Goal: Task Accomplishment & Management: Use online tool/utility

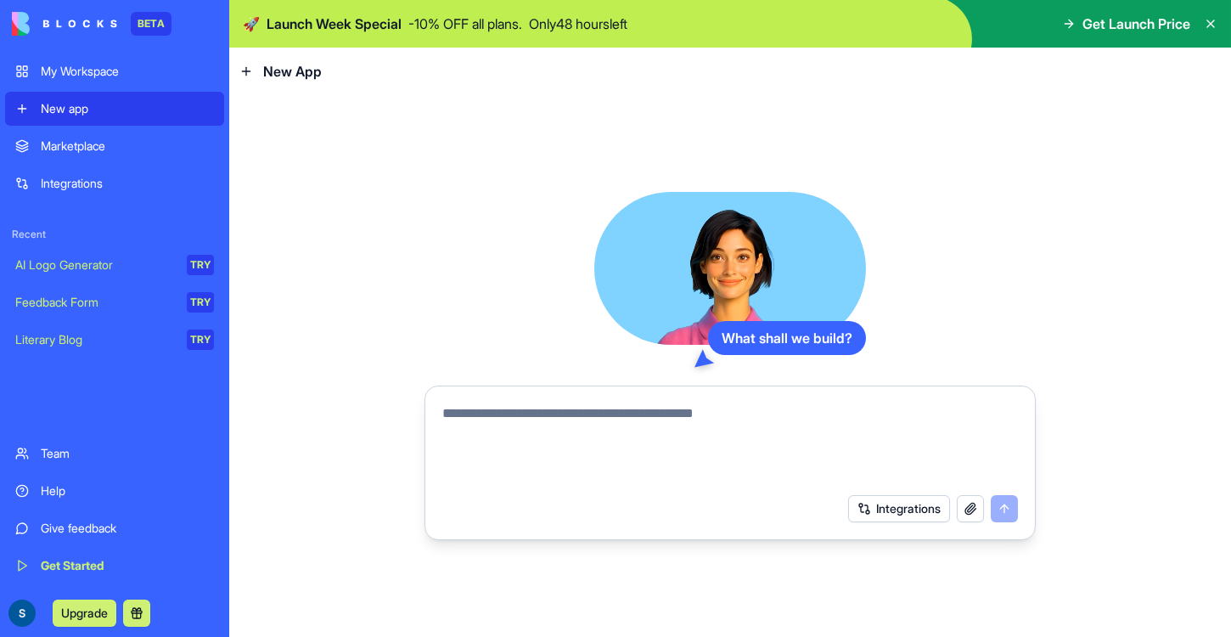
click at [243, 71] on icon at bounding box center [246, 71] width 8 height 0
click at [117, 101] on div "New app" at bounding box center [127, 108] width 173 height 17
click at [801, 342] on div "What shall we build?" at bounding box center [787, 338] width 158 height 34
click at [507, 408] on textarea at bounding box center [730, 443] width 576 height 81
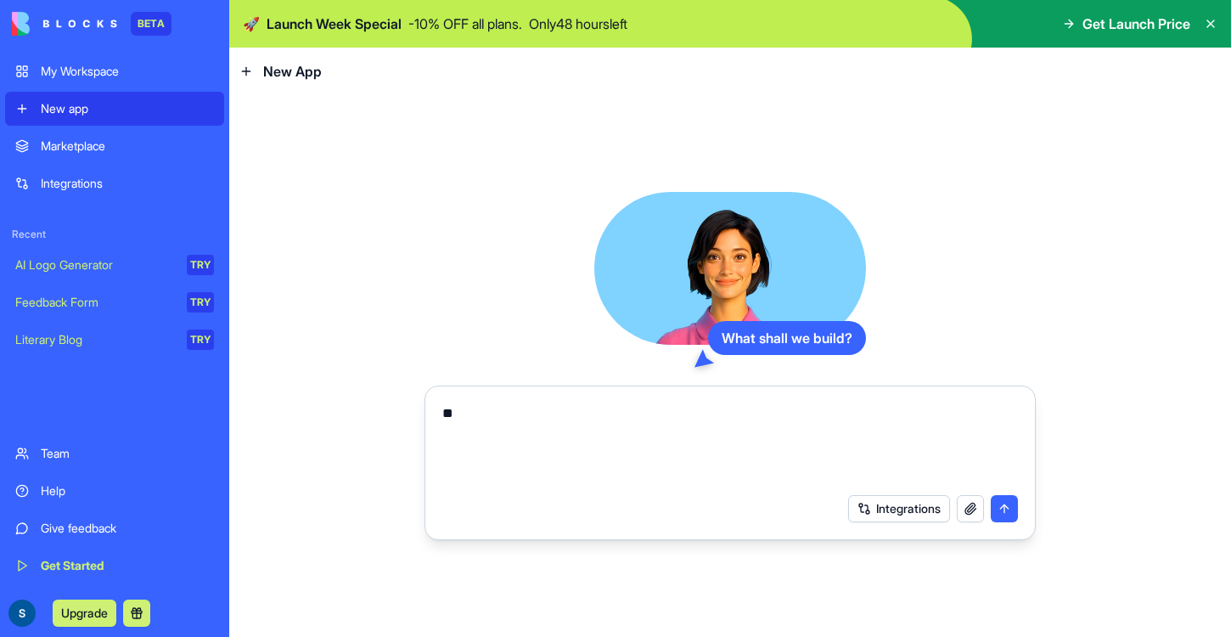
type textarea "*"
click at [520, 407] on textarea at bounding box center [737, 443] width 591 height 81
paste textarea "**********"
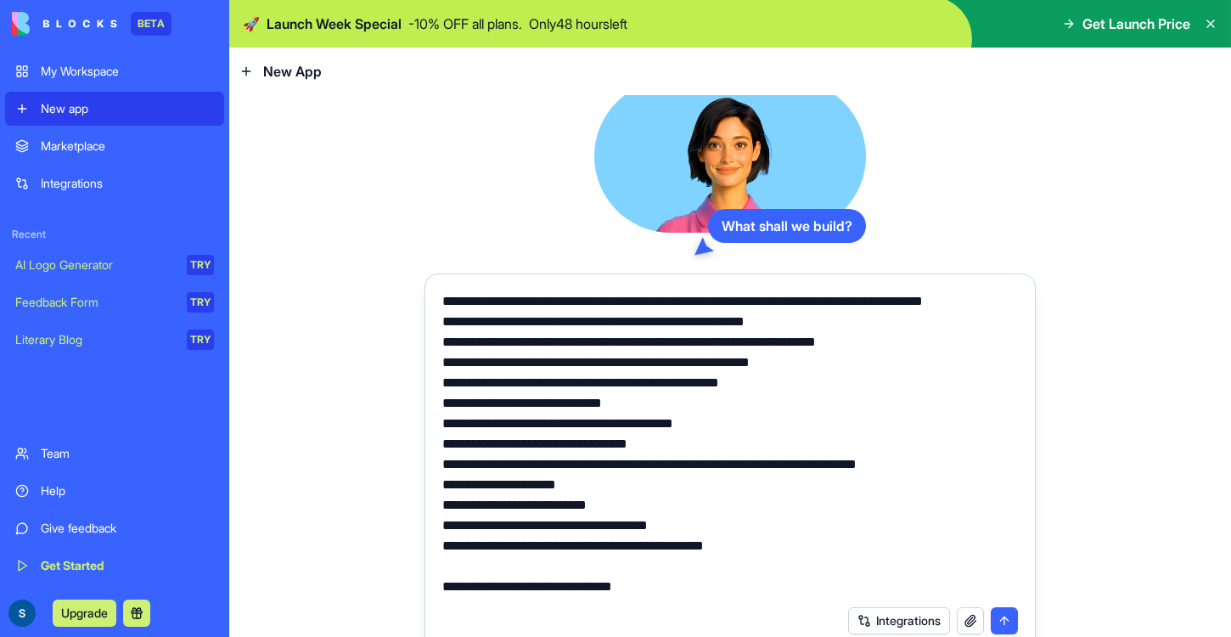
scroll to position [163, 0]
type textarea "**********"
click at [1014, 617] on button "submit" at bounding box center [1004, 620] width 27 height 27
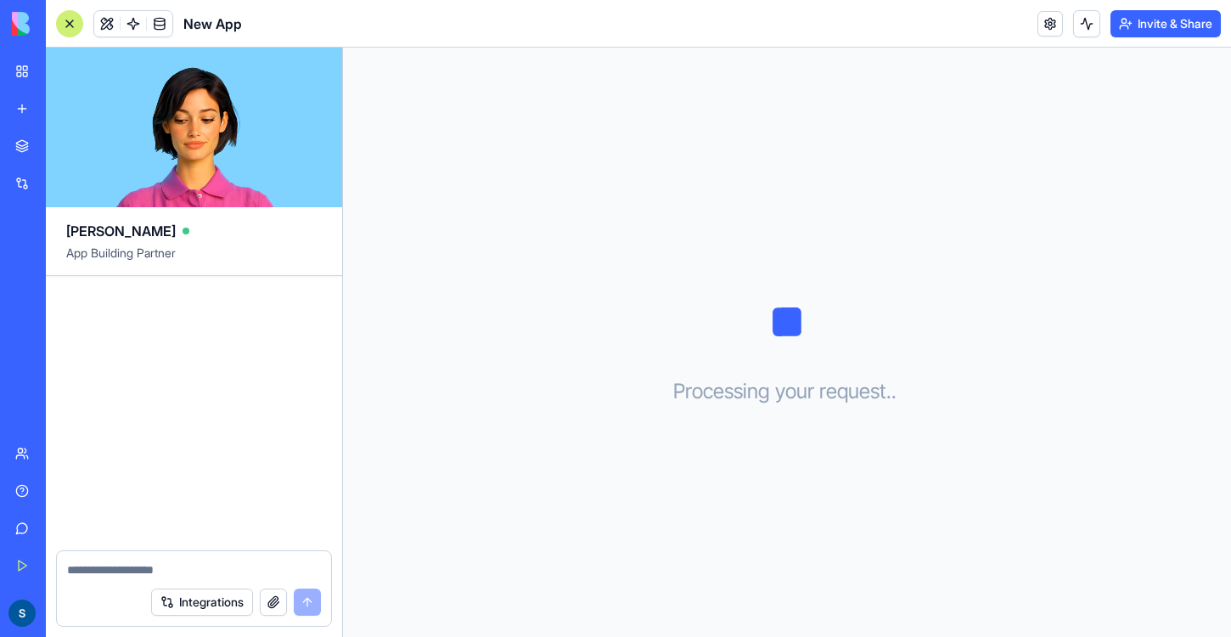
click at [237, 366] on div at bounding box center [194, 413] width 296 height 275
click at [761, 329] on icon at bounding box center [787, 321] width 85 height 85
click at [798, 308] on icon at bounding box center [787, 321] width 29 height 29
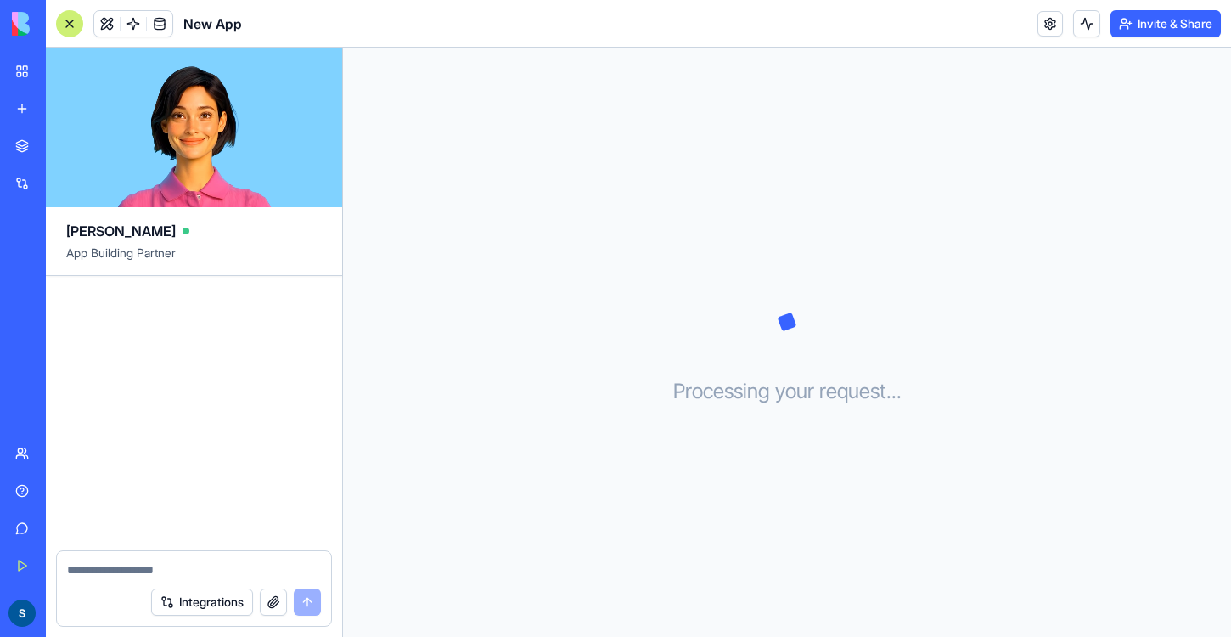
click at [798, 308] on icon at bounding box center [787, 321] width 85 height 85
click at [745, 367] on div "Processing your request . . ." at bounding box center [787, 342] width 888 height 589
click at [91, 575] on textarea at bounding box center [194, 569] width 254 height 17
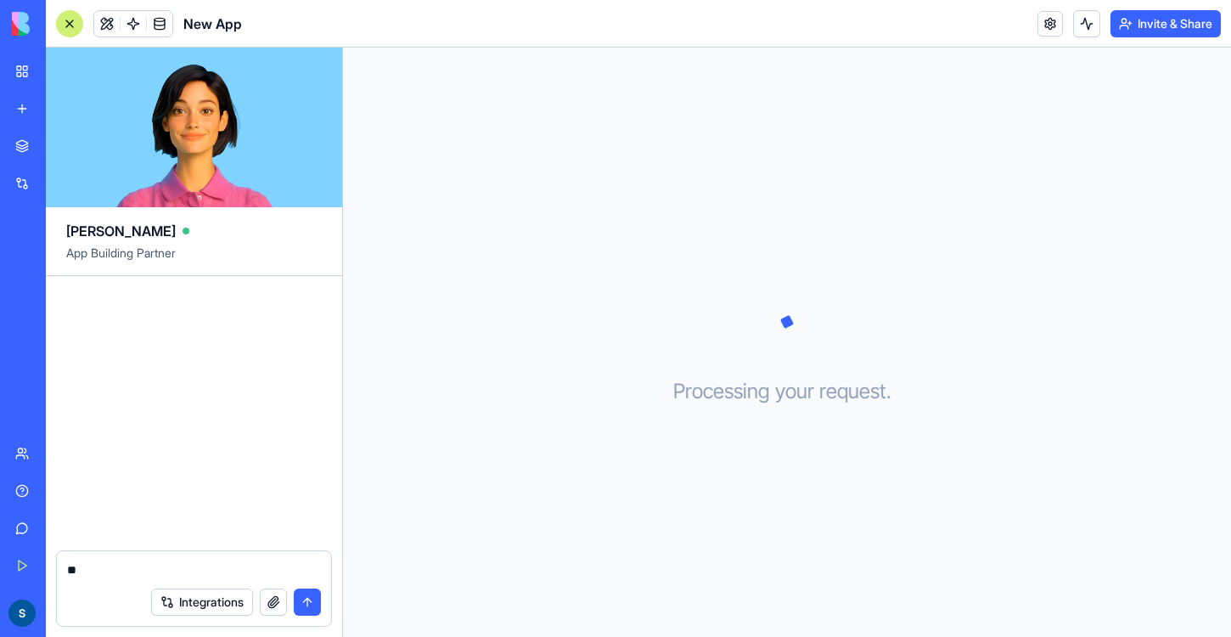
type textarea "***"
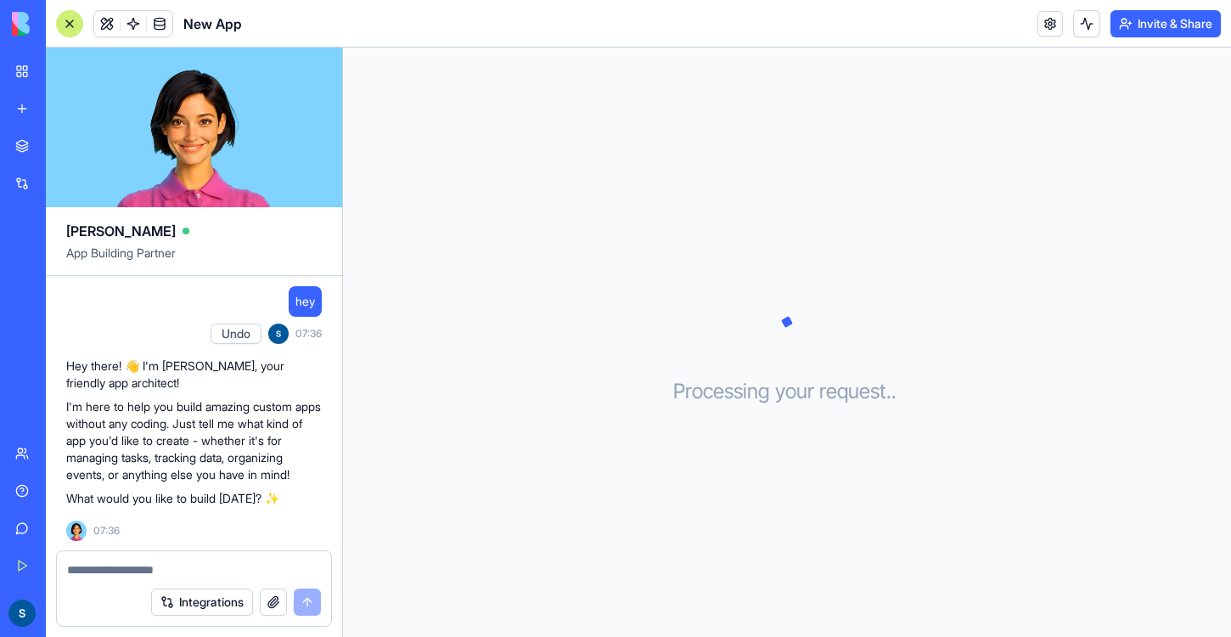
click at [119, 571] on textarea at bounding box center [195, 569] width 256 height 17
type textarea "**********"
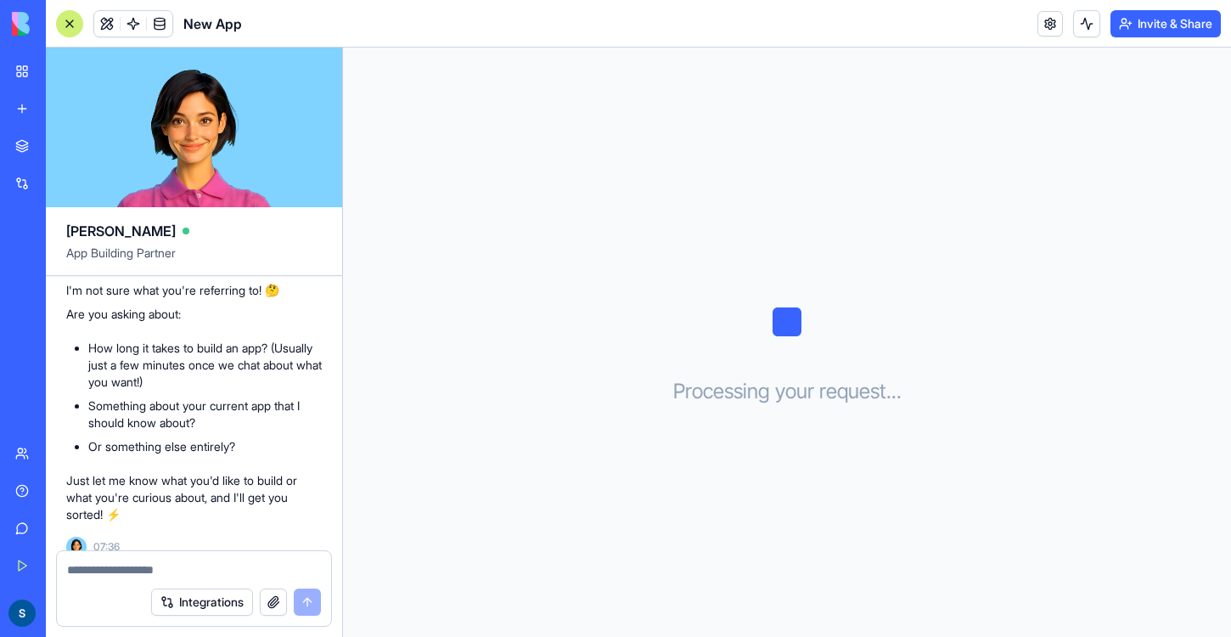
scroll to position [351, 0]
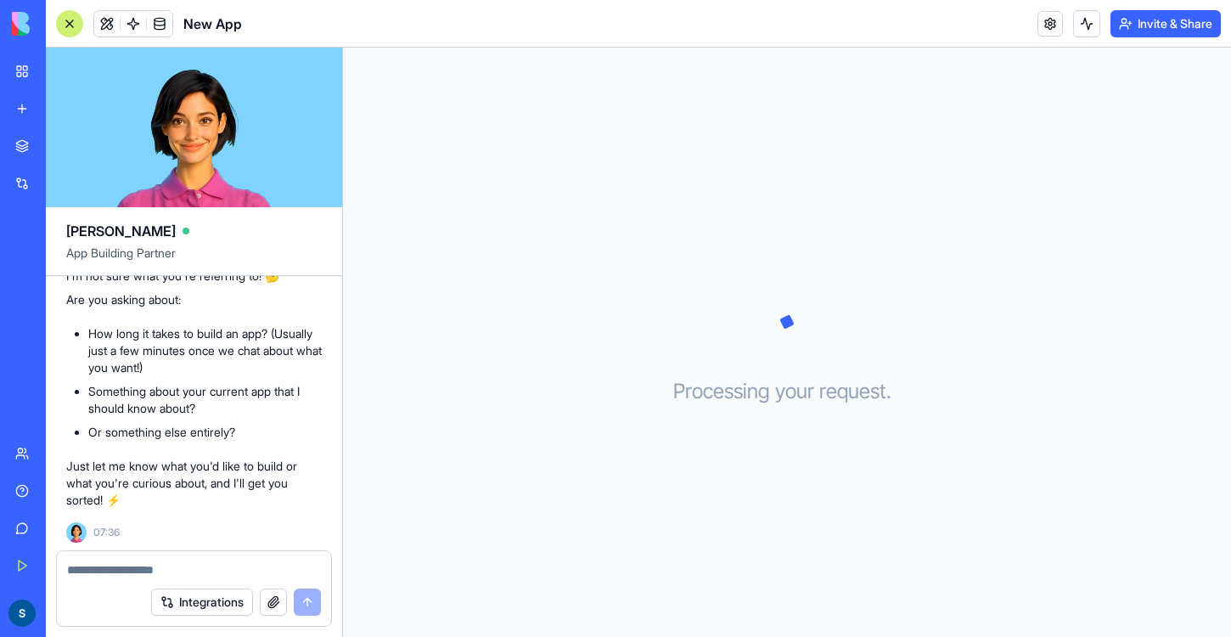
click at [120, 565] on textarea at bounding box center [195, 569] width 256 height 17
type textarea "**********"
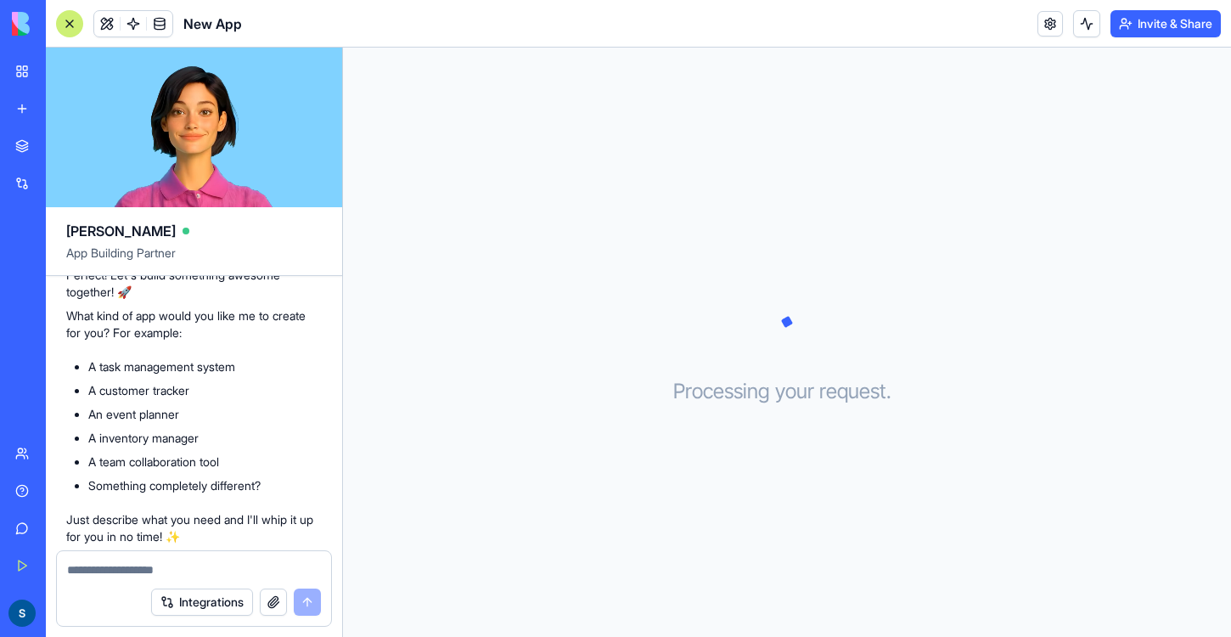
scroll to position [742, 0]
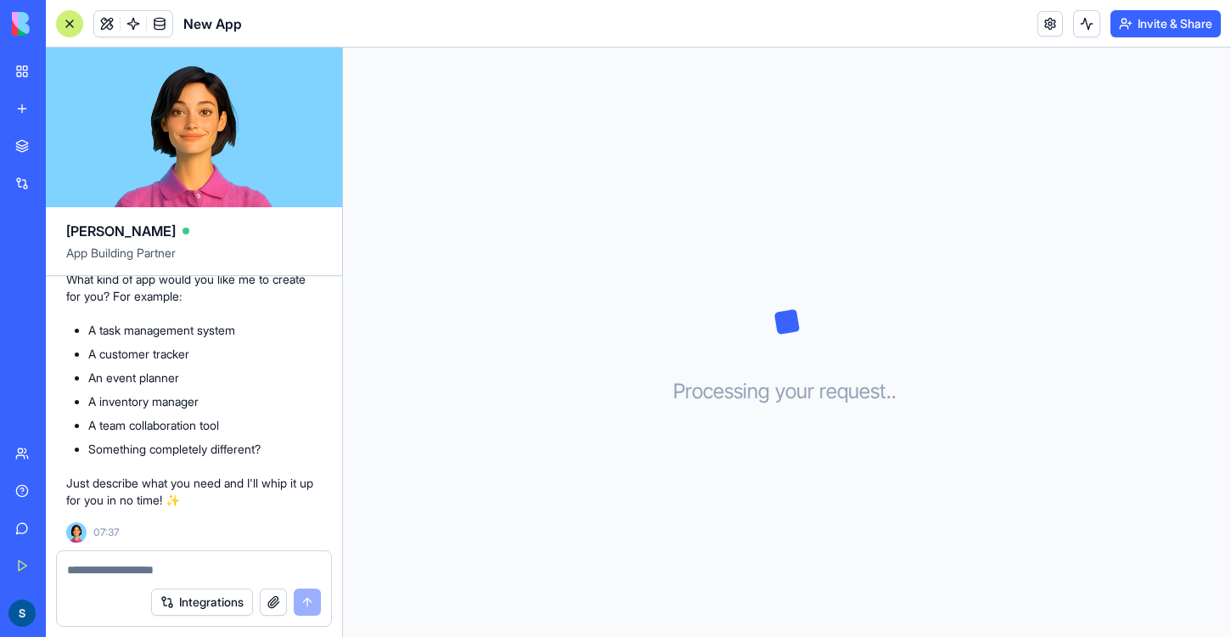
click at [115, 567] on textarea at bounding box center [195, 569] width 256 height 17
paste textarea "**********"
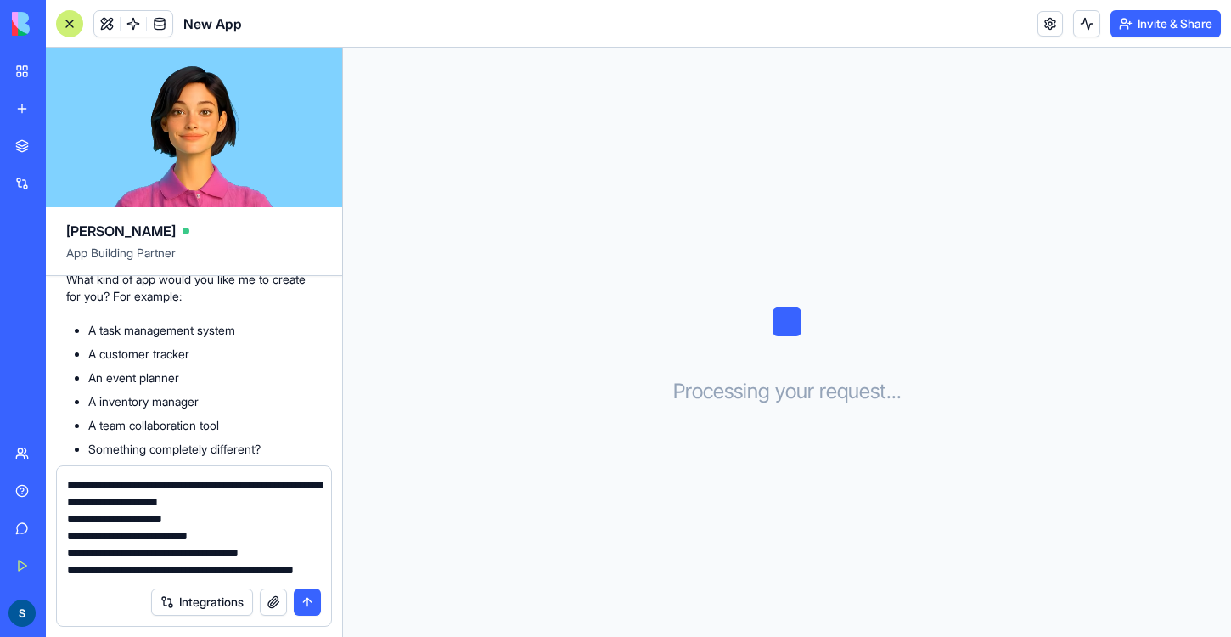
scroll to position [491, 0]
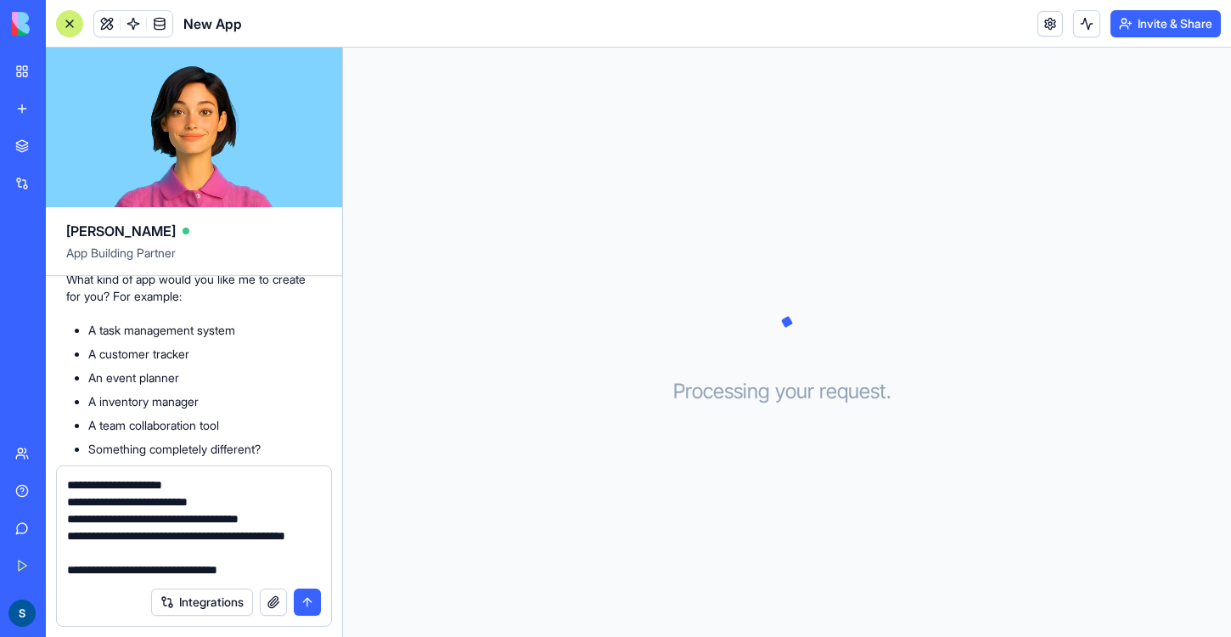
type textarea "**********"
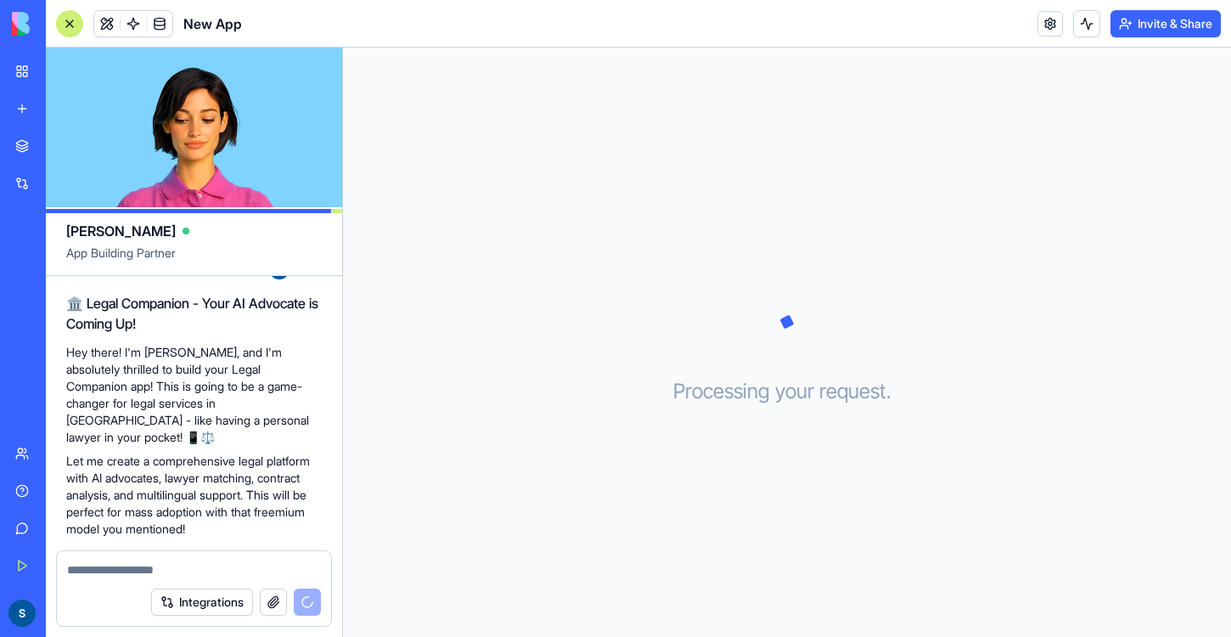
scroll to position [1632, 0]
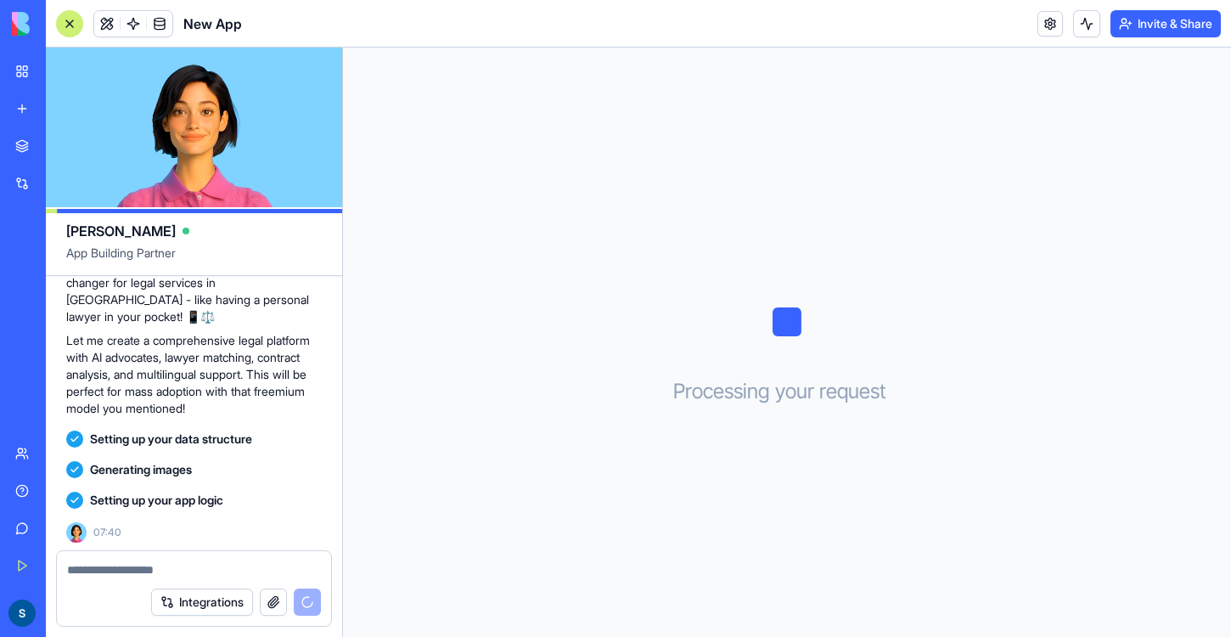
click at [126, 568] on textarea at bounding box center [195, 569] width 256 height 17
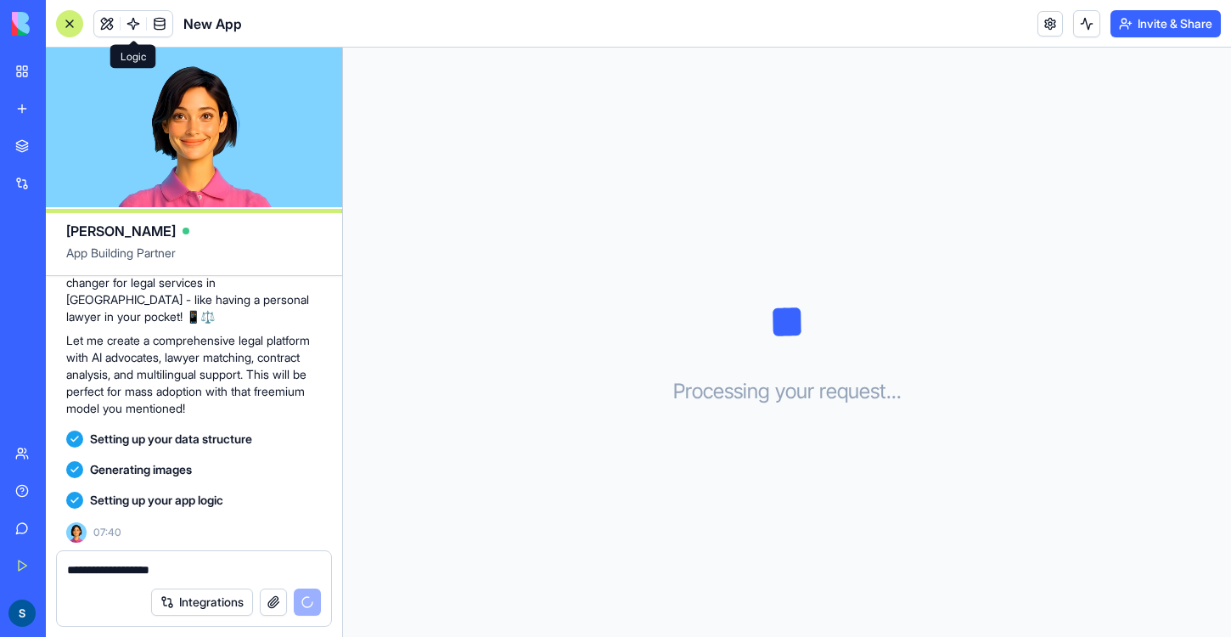
type textarea "**********"
click at [109, 25] on button at bounding box center [106, 23] width 25 height 25
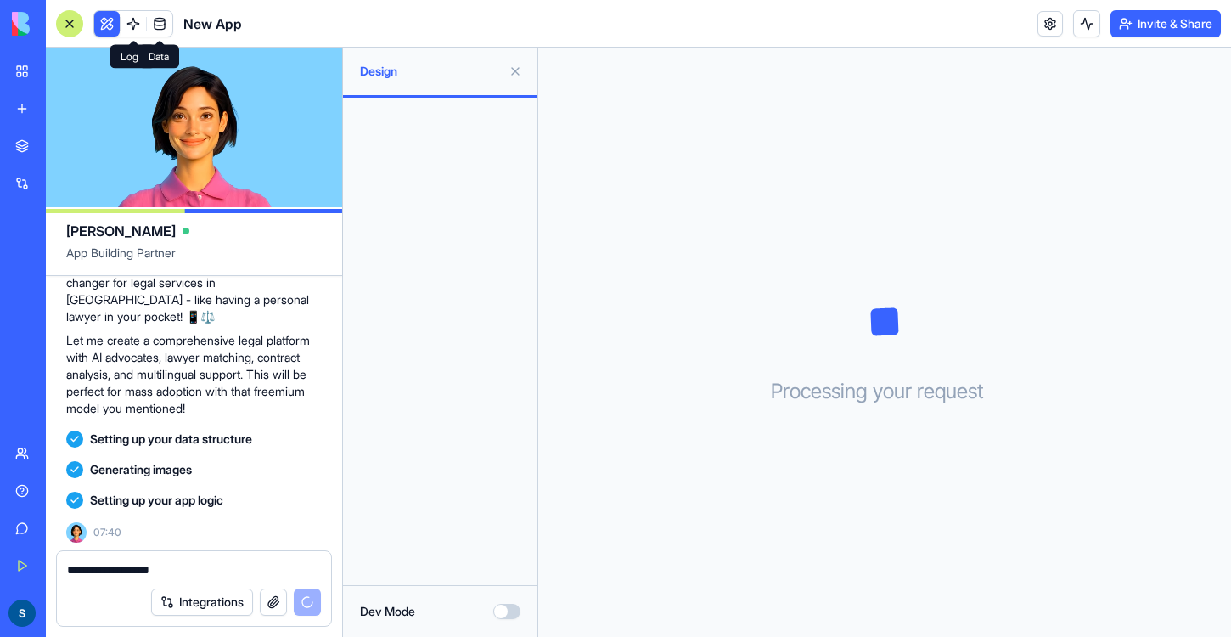
click at [141, 27] on span at bounding box center [160, 24] width 48 height 48
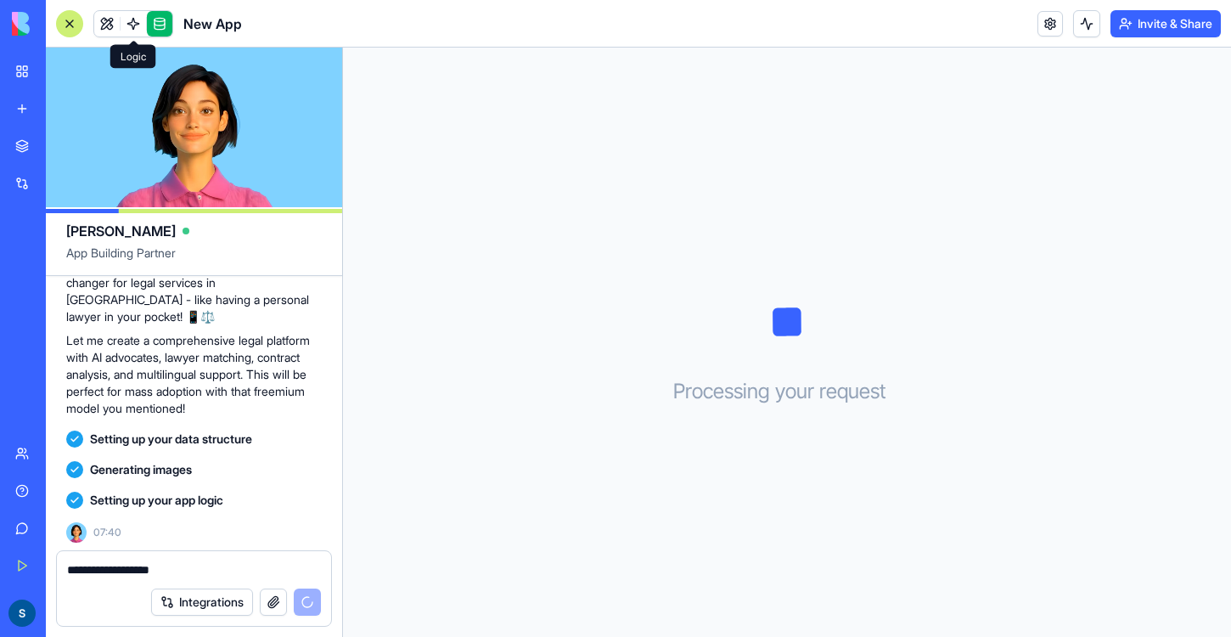
click at [127, 26] on span at bounding box center [134, 24] width 48 height 48
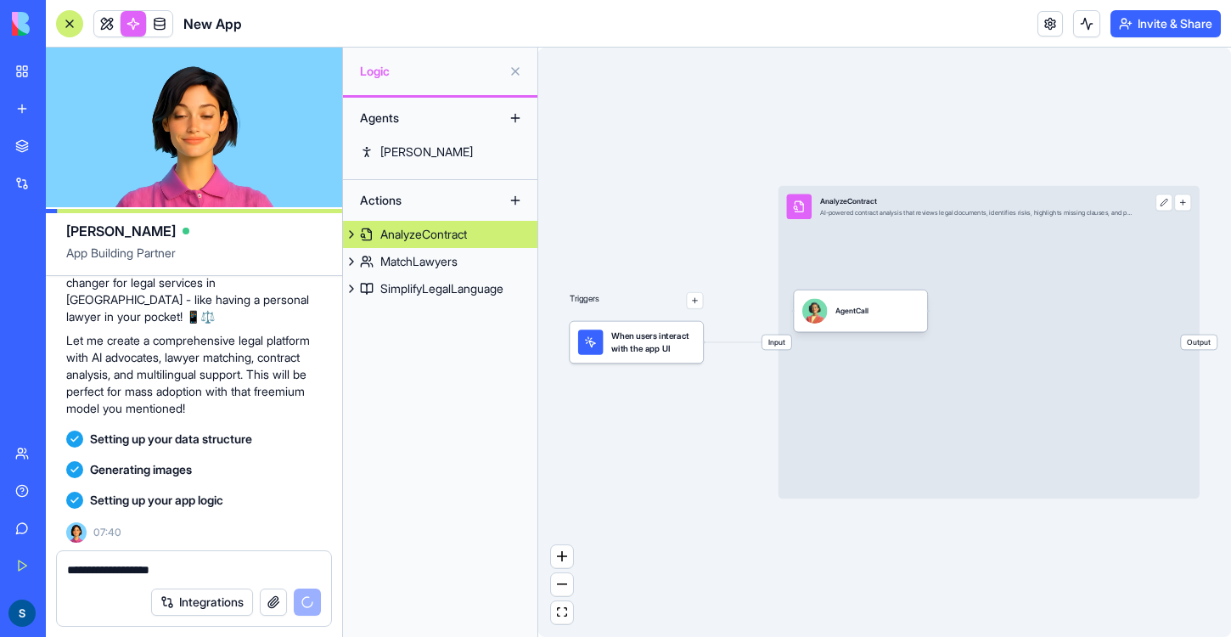
click at [351, 234] on button at bounding box center [351, 234] width 17 height 27
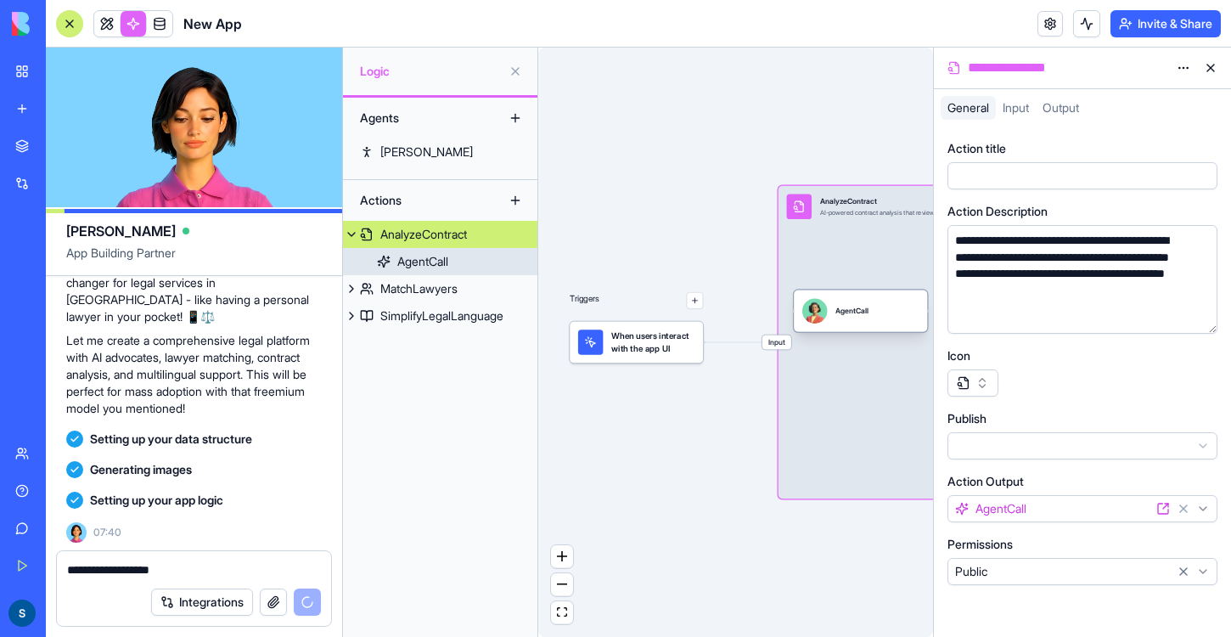
click at [419, 258] on div "AgentCall" at bounding box center [422, 261] width 51 height 17
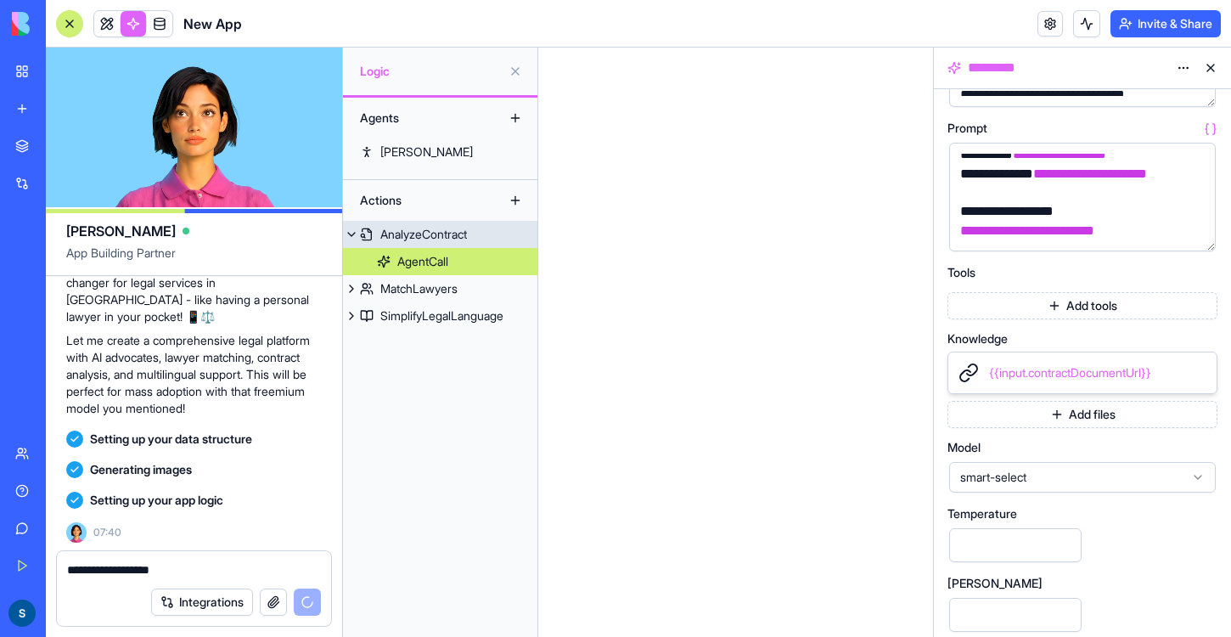
scroll to position [271, 0]
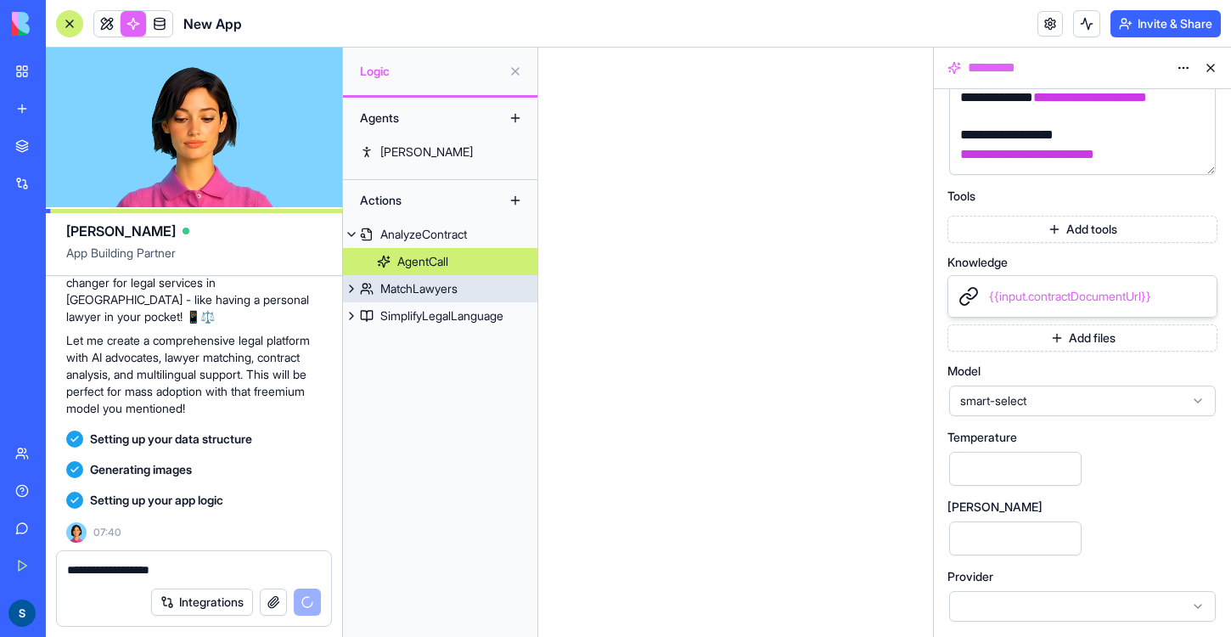
click at [458, 284] on div "MatchLawyers" at bounding box center [418, 288] width 77 height 17
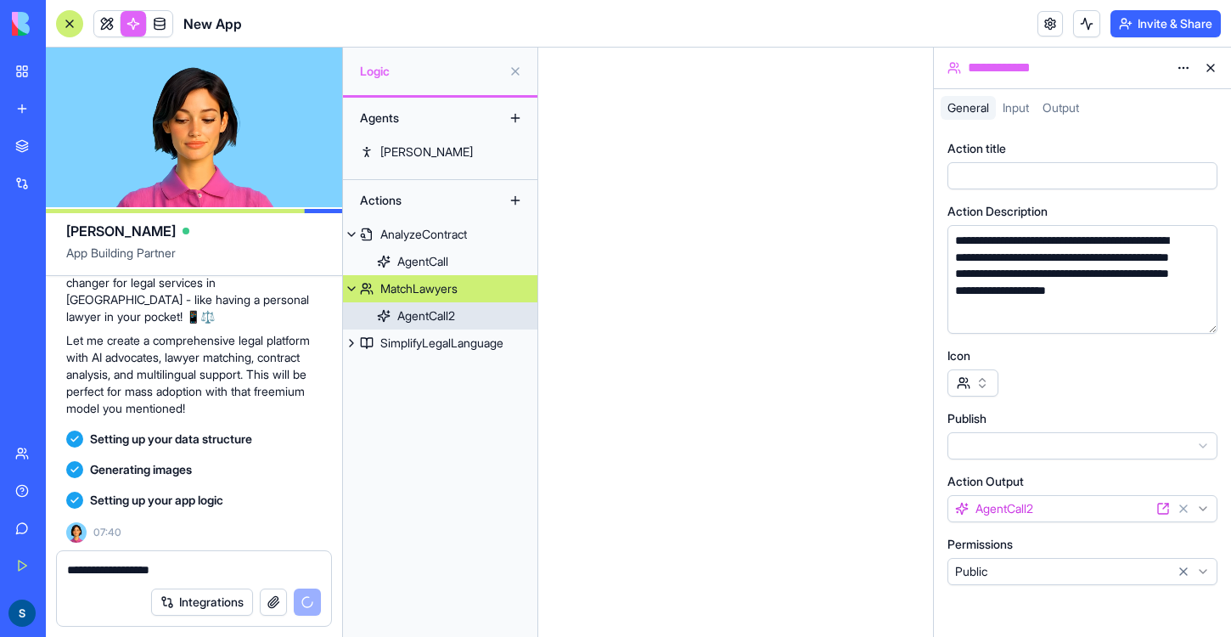
click at [428, 318] on div "AgentCall2" at bounding box center [426, 315] width 58 height 17
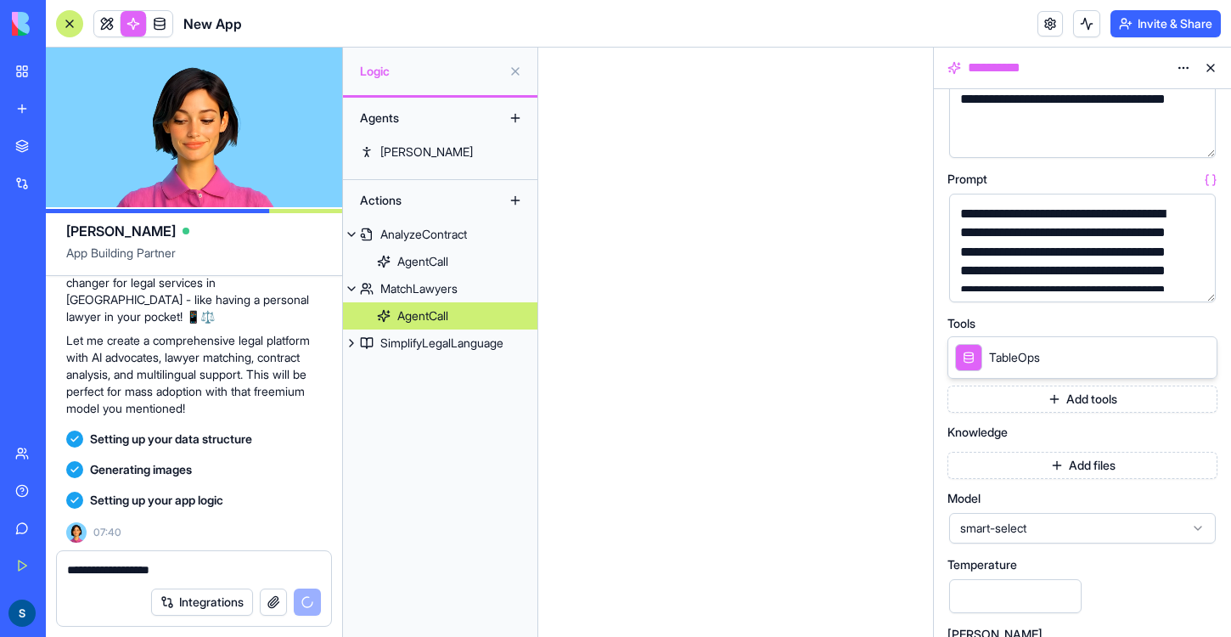
scroll to position [177, 0]
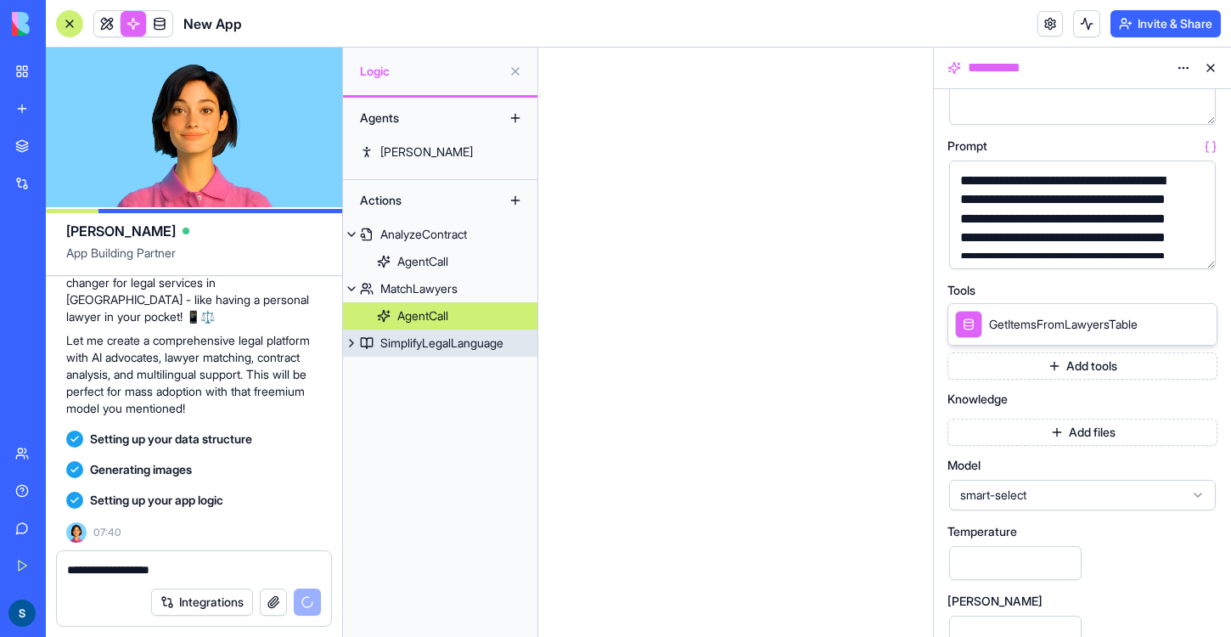
click at [359, 340] on button at bounding box center [351, 342] width 17 height 27
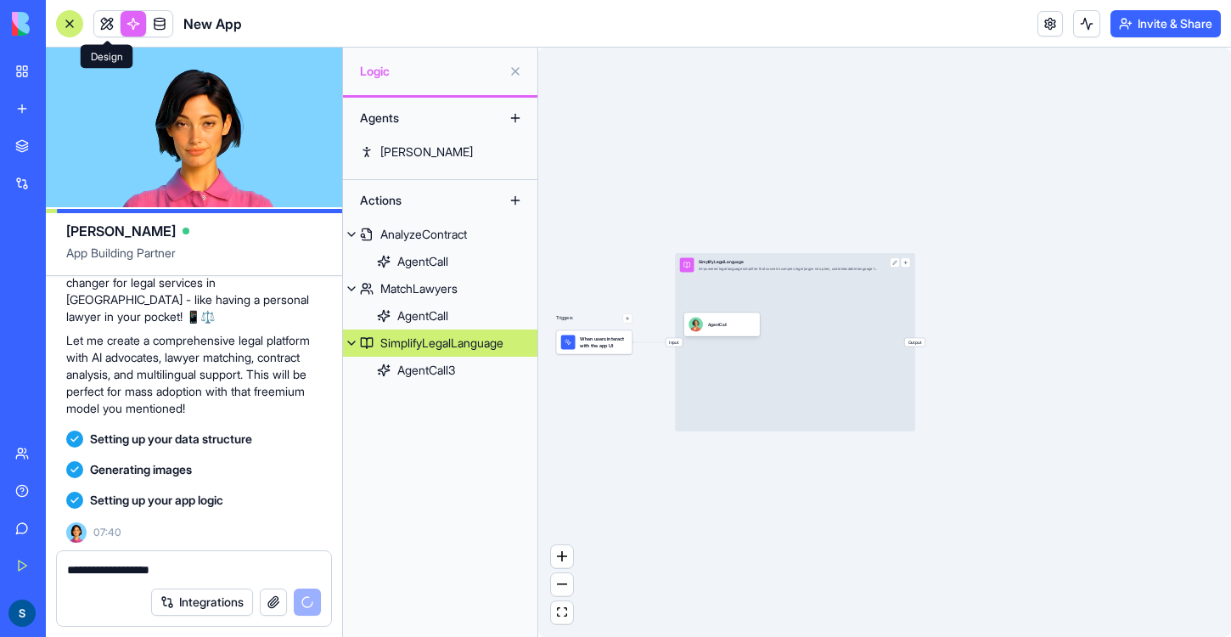
click at [108, 27] on link at bounding box center [106, 23] width 25 height 25
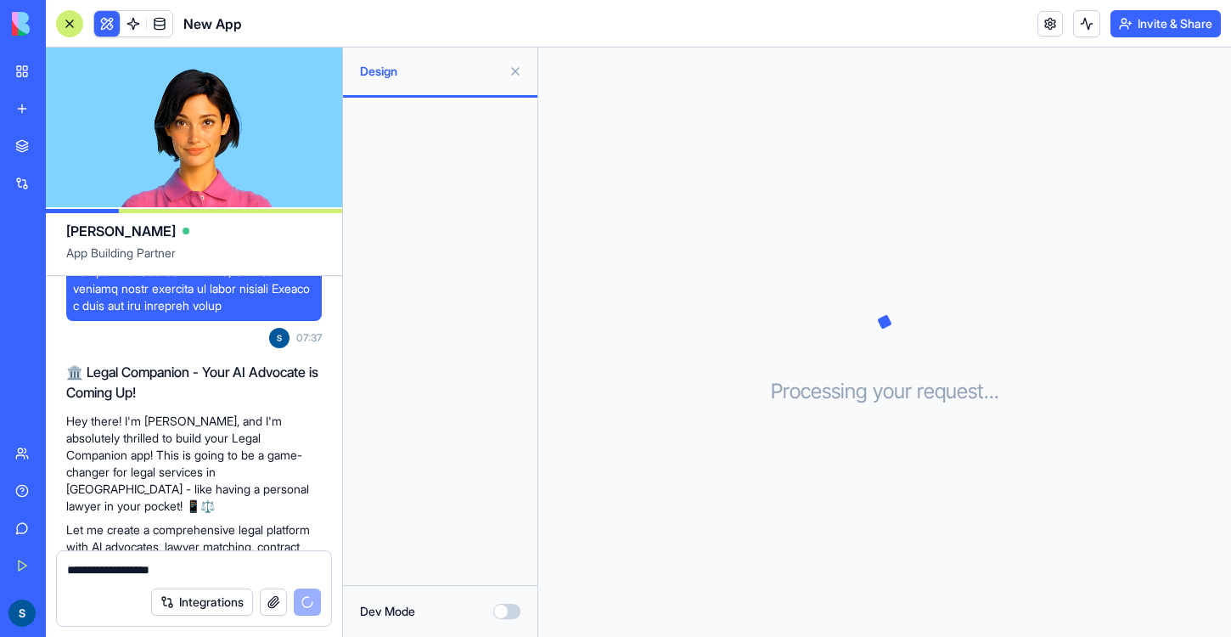
scroll to position [1632, 0]
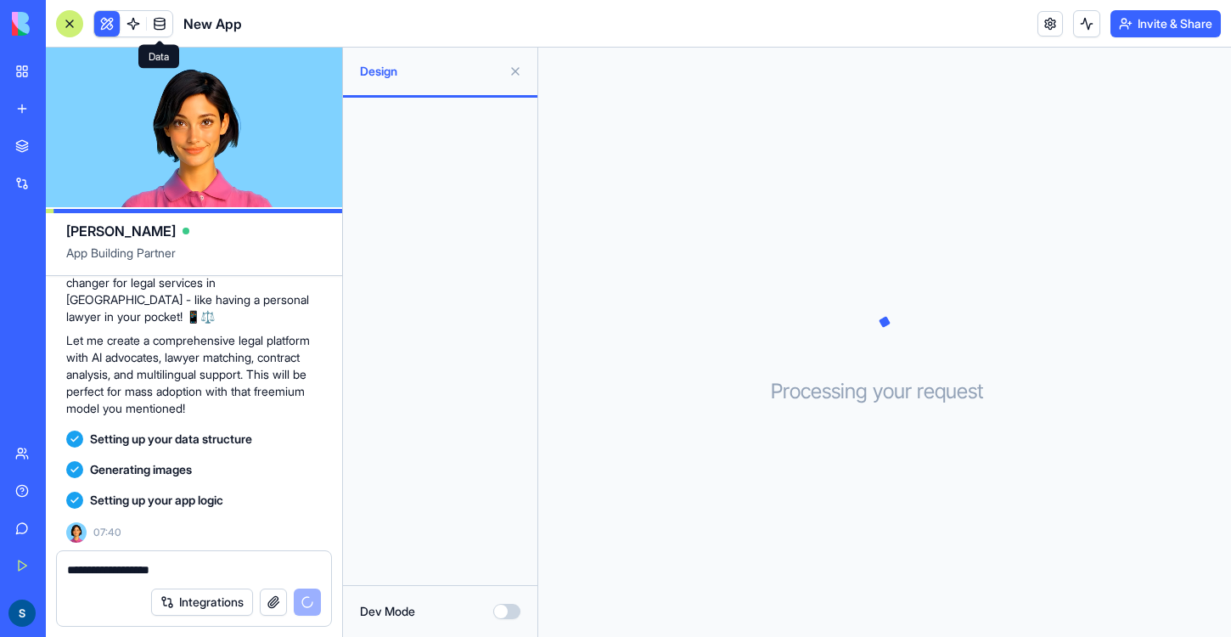
click at [158, 20] on link at bounding box center [159, 23] width 25 height 25
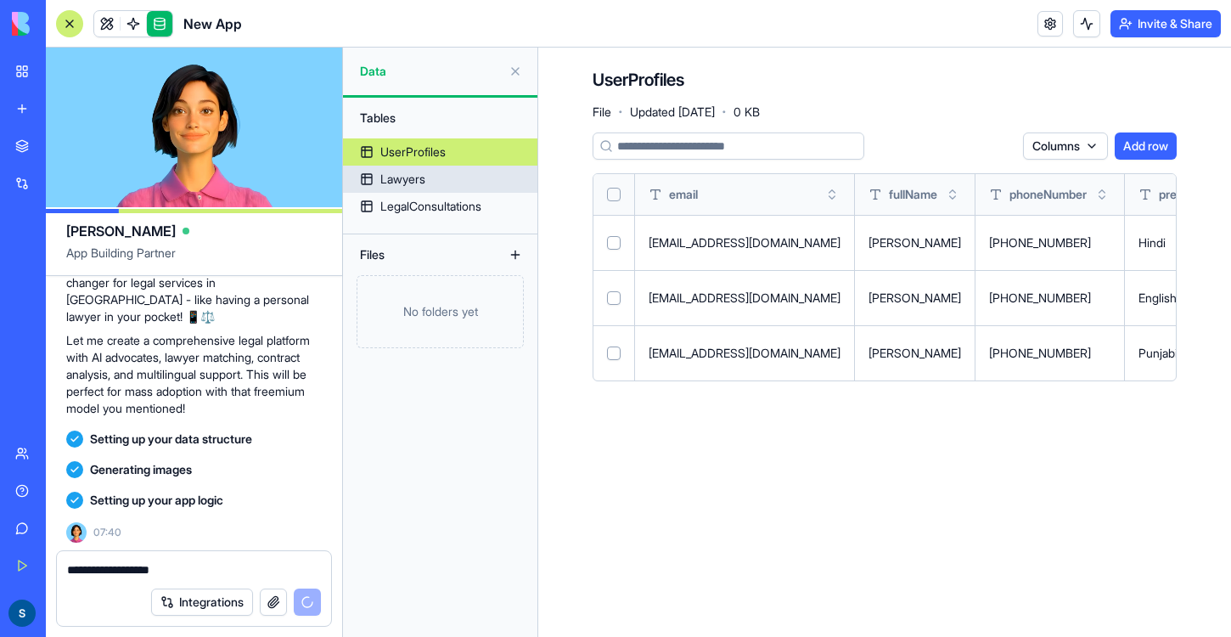
click at [413, 183] on div "Lawyers" at bounding box center [402, 179] width 45 height 17
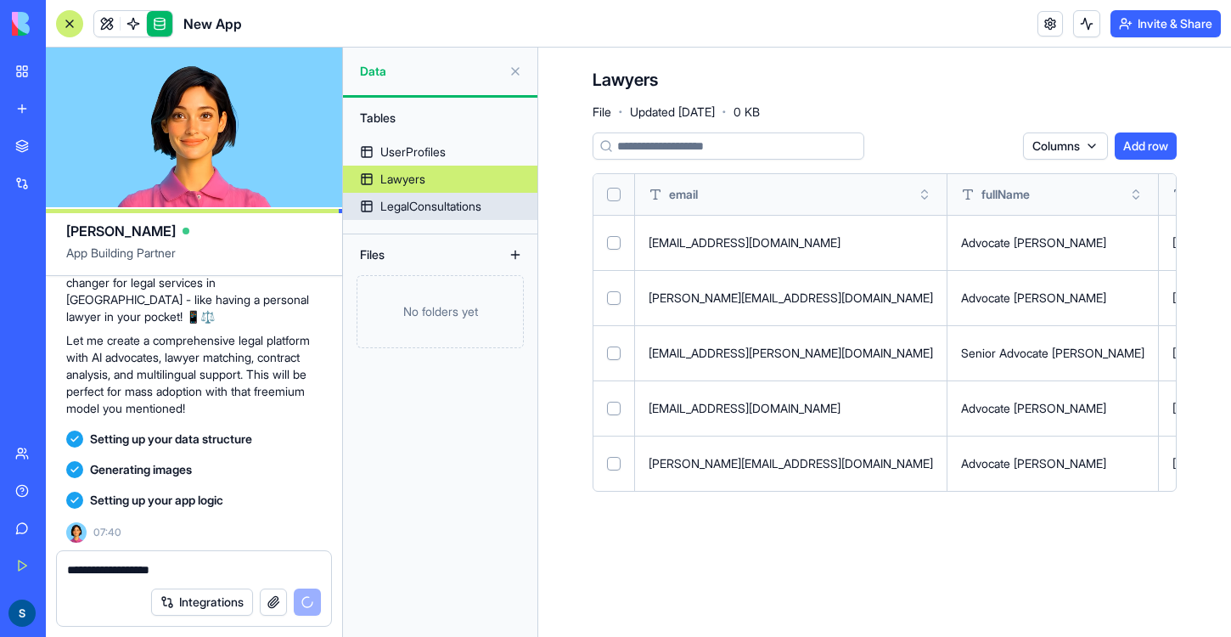
click at [453, 211] on div "LegalConsultations" at bounding box center [430, 206] width 101 height 17
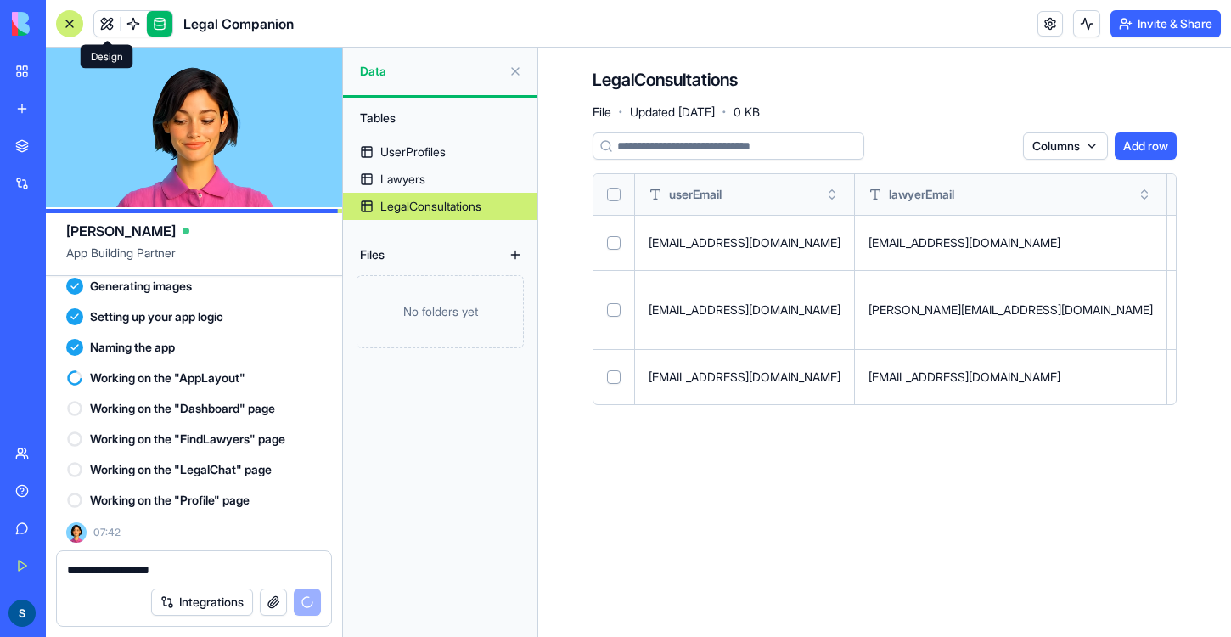
click at [109, 25] on span at bounding box center [107, 24] width 48 height 48
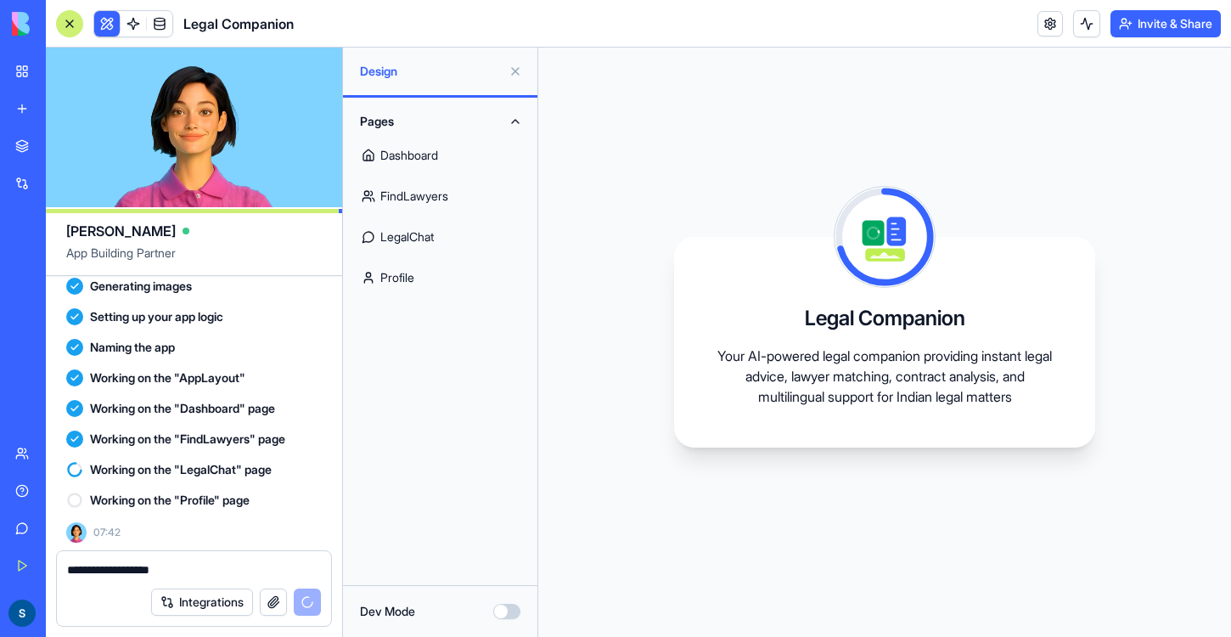
click at [416, 154] on link "Dashboard" at bounding box center [440, 155] width 174 height 41
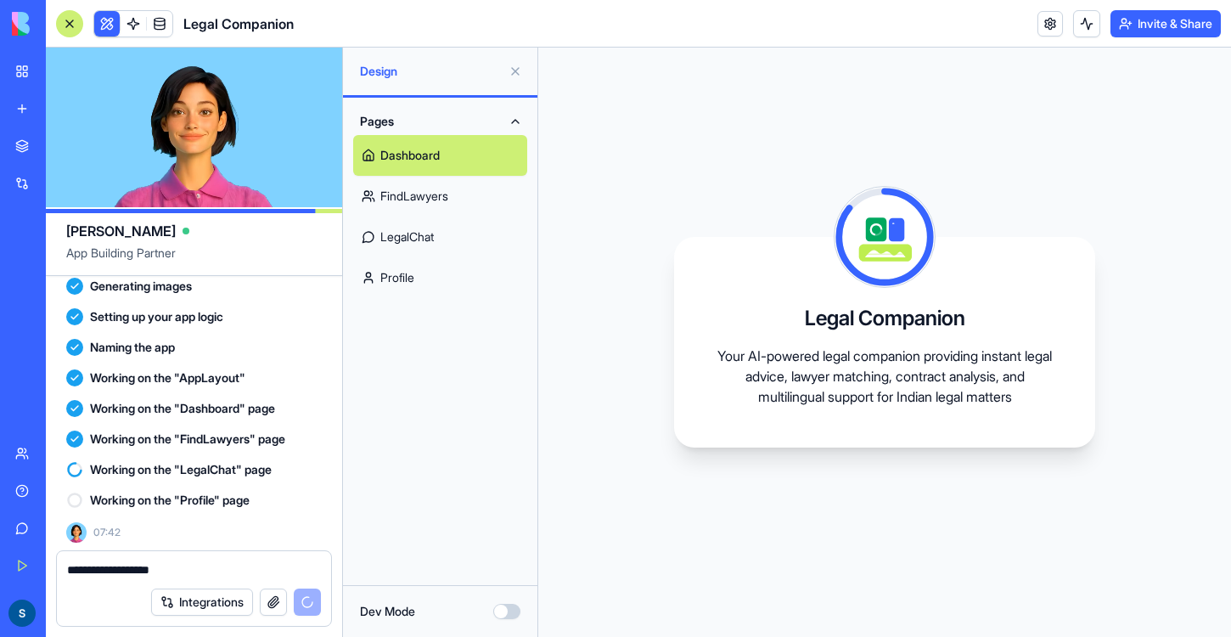
click at [446, 196] on link "FindLawyers" at bounding box center [440, 196] width 174 height 41
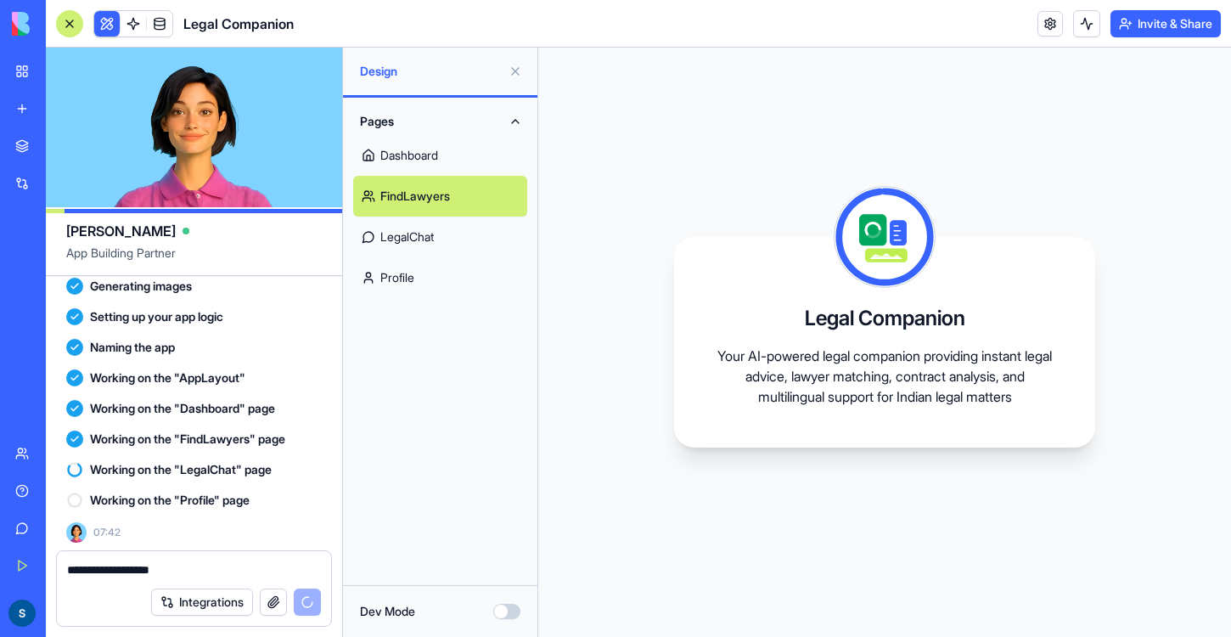
click at [449, 243] on link "LegalChat" at bounding box center [440, 236] width 174 height 41
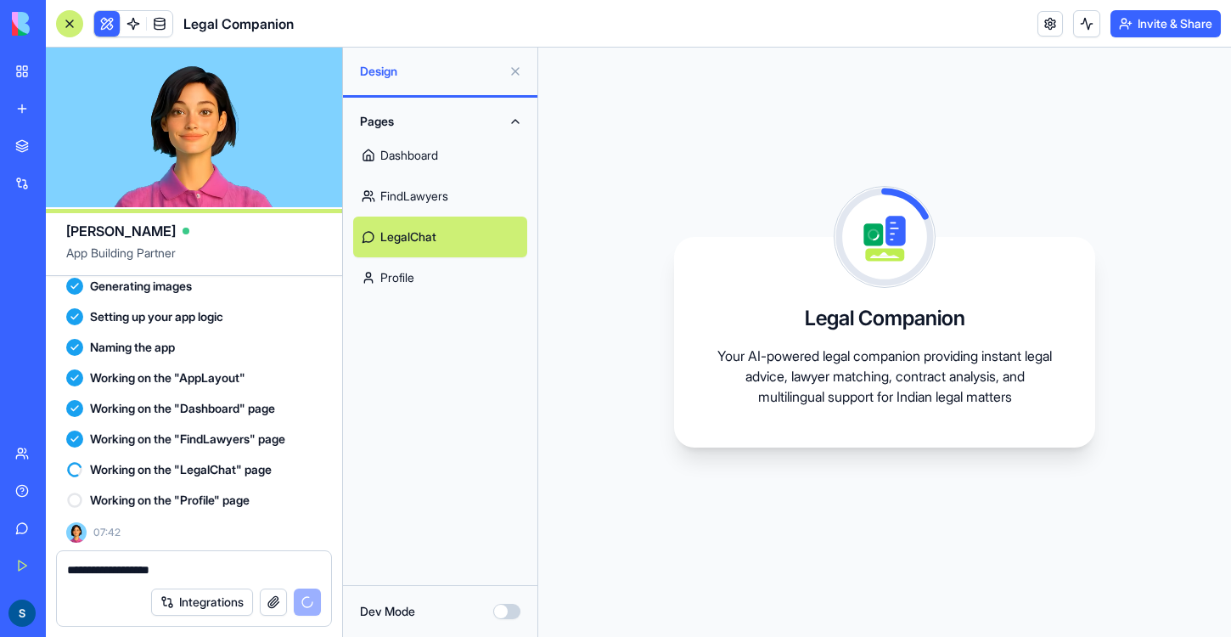
click at [396, 288] on link "Profile" at bounding box center [440, 277] width 174 height 41
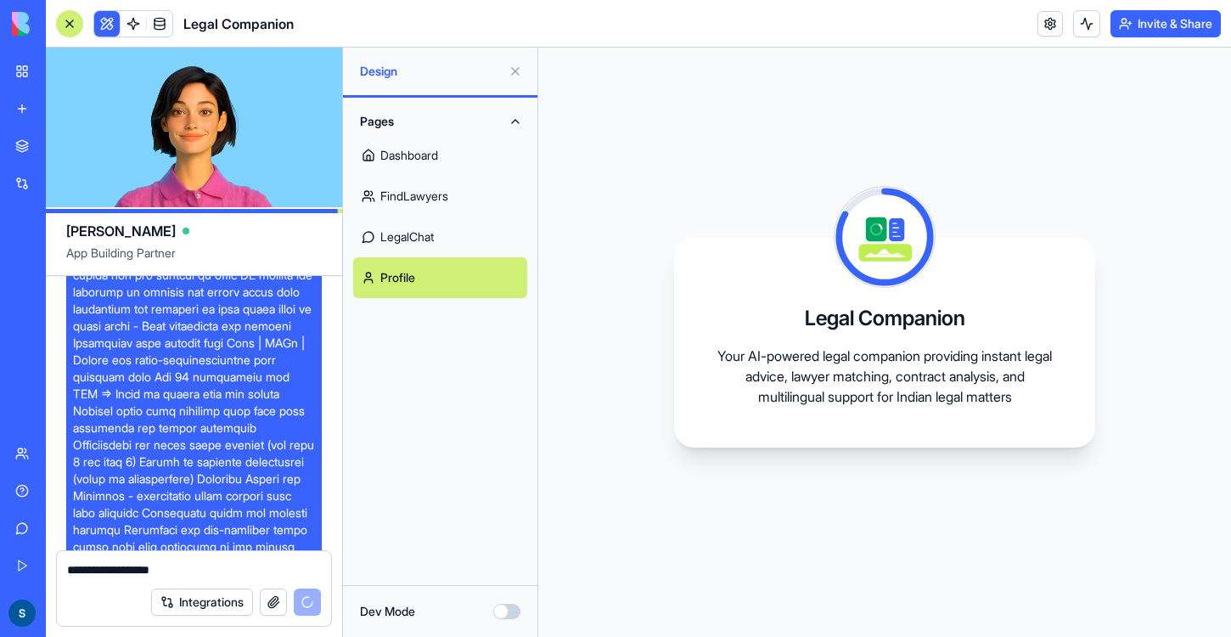
scroll to position [1815, 0]
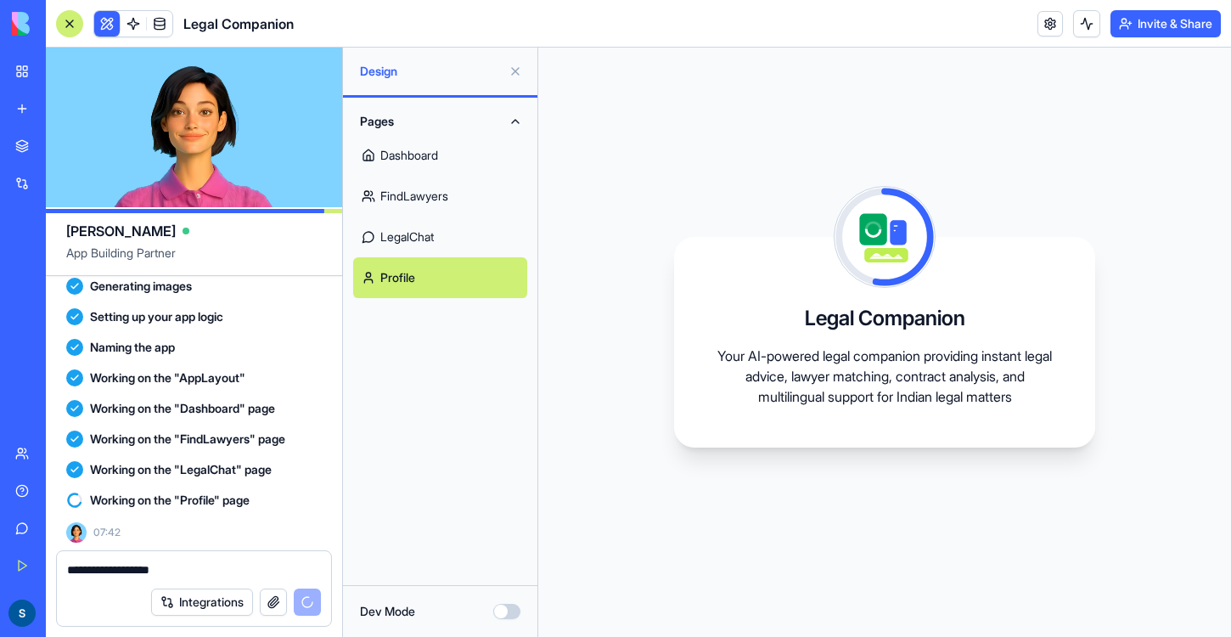
click at [423, 240] on link "LegalChat" at bounding box center [440, 236] width 174 height 41
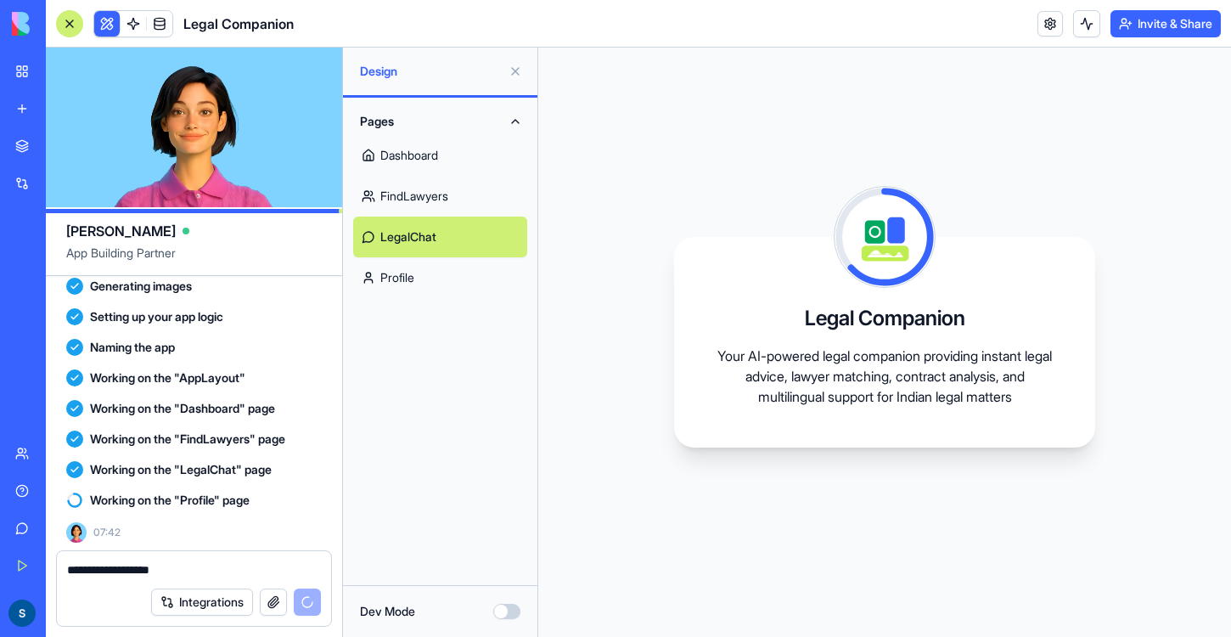
click at [429, 189] on link "FindLawyers" at bounding box center [440, 196] width 174 height 41
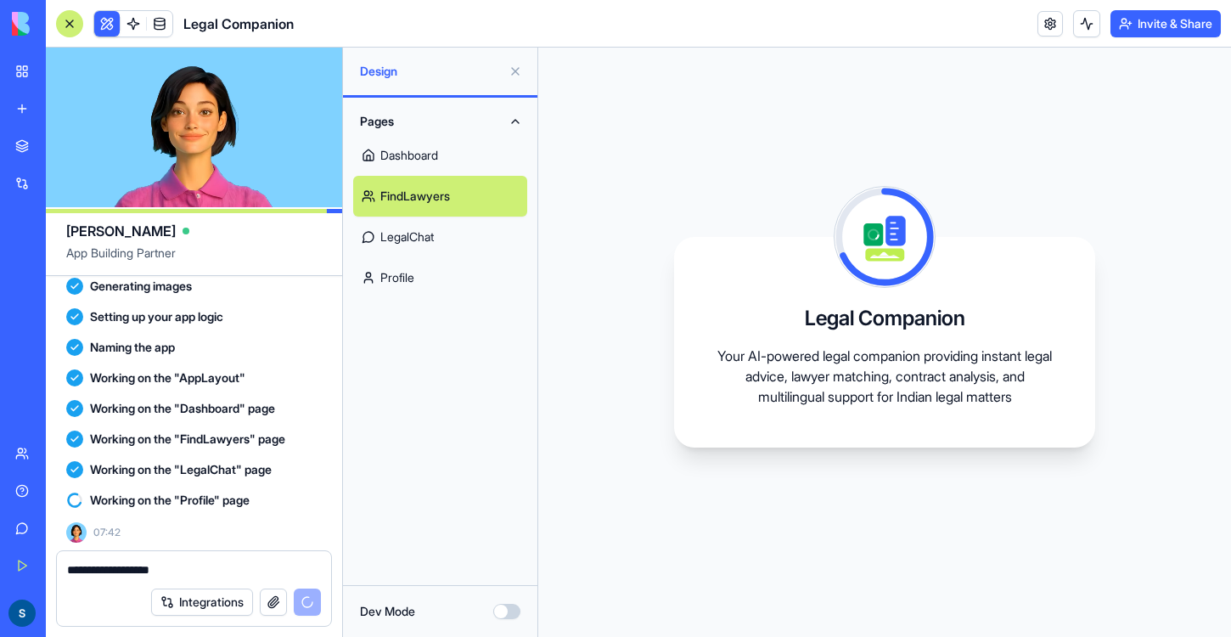
click at [426, 161] on link "Dashboard" at bounding box center [440, 155] width 174 height 41
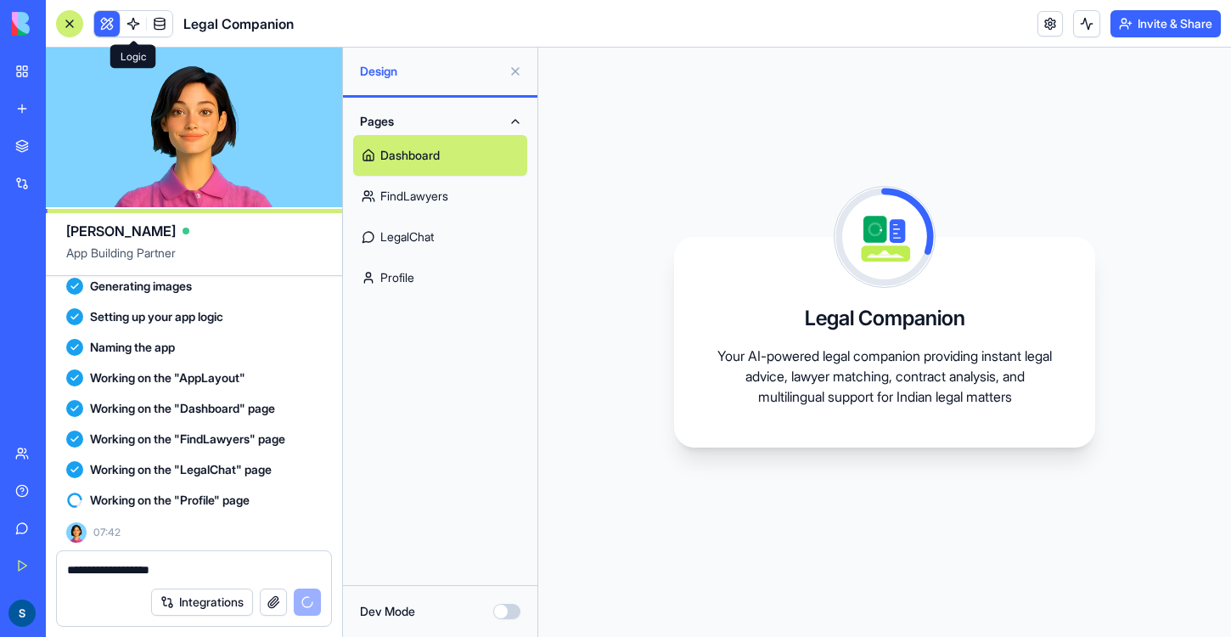
click at [126, 25] on link at bounding box center [133, 23] width 25 height 25
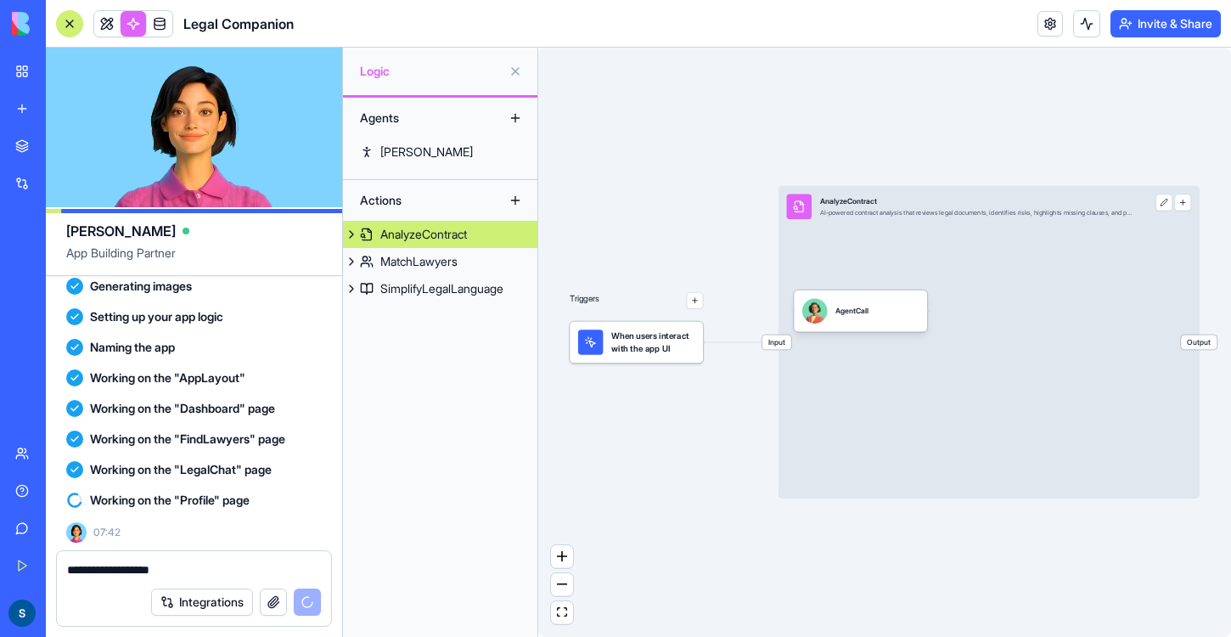
click at [166, 25] on link at bounding box center [159, 23] width 25 height 25
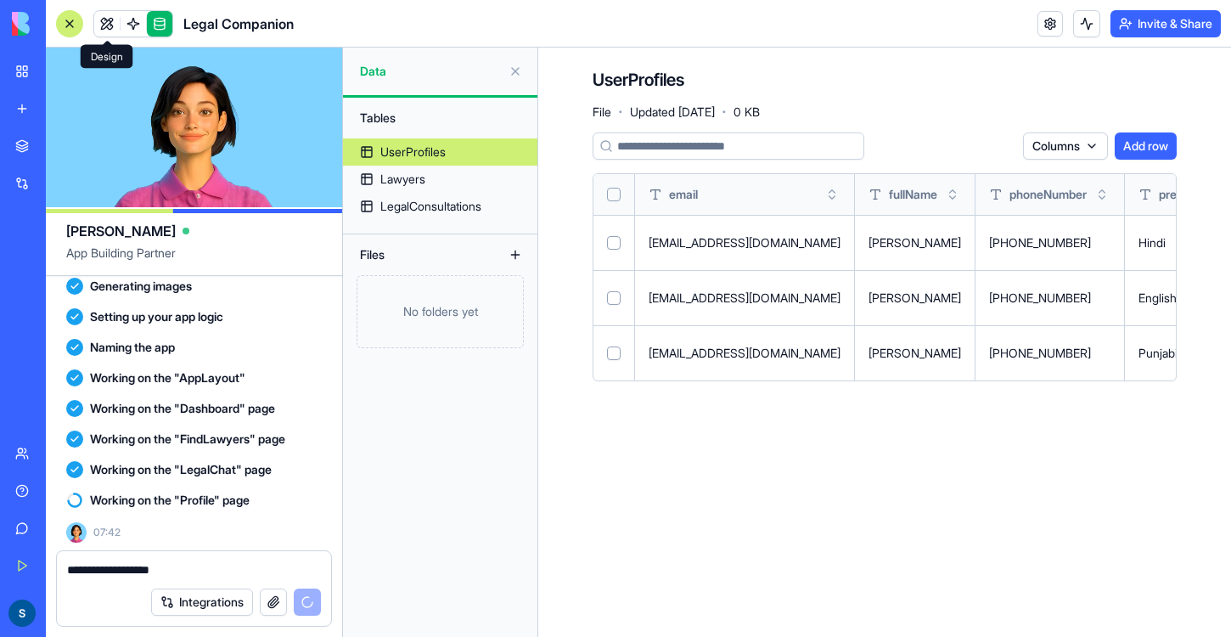
click at [107, 22] on link at bounding box center [106, 23] width 25 height 25
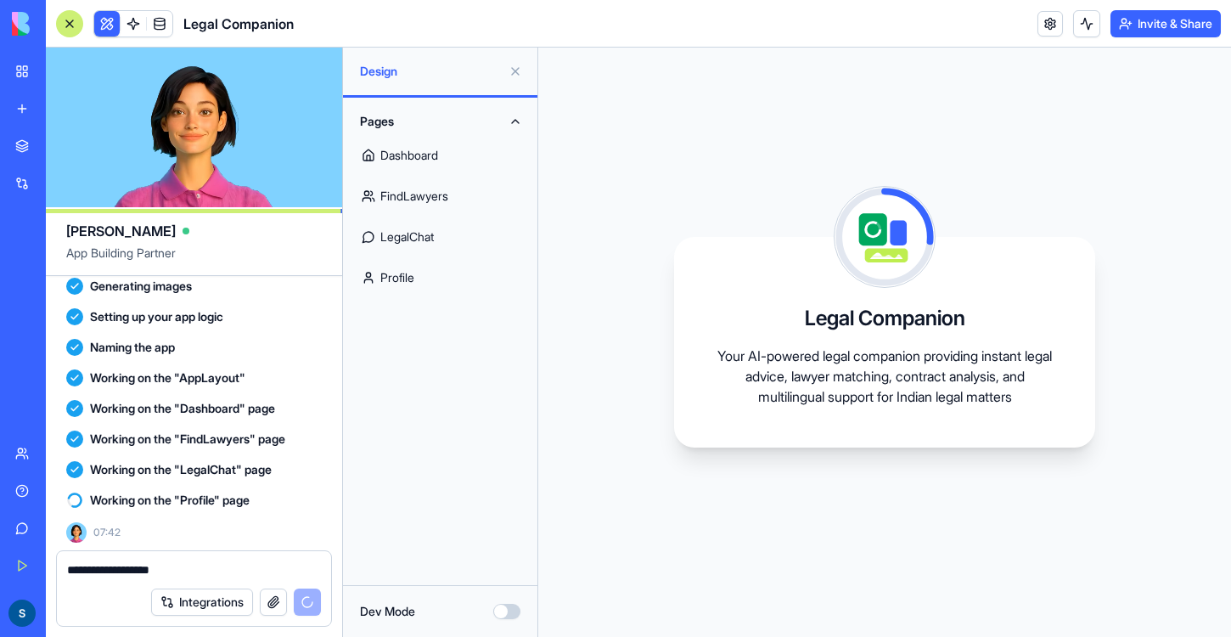
click at [442, 275] on link "Profile" at bounding box center [440, 277] width 174 height 41
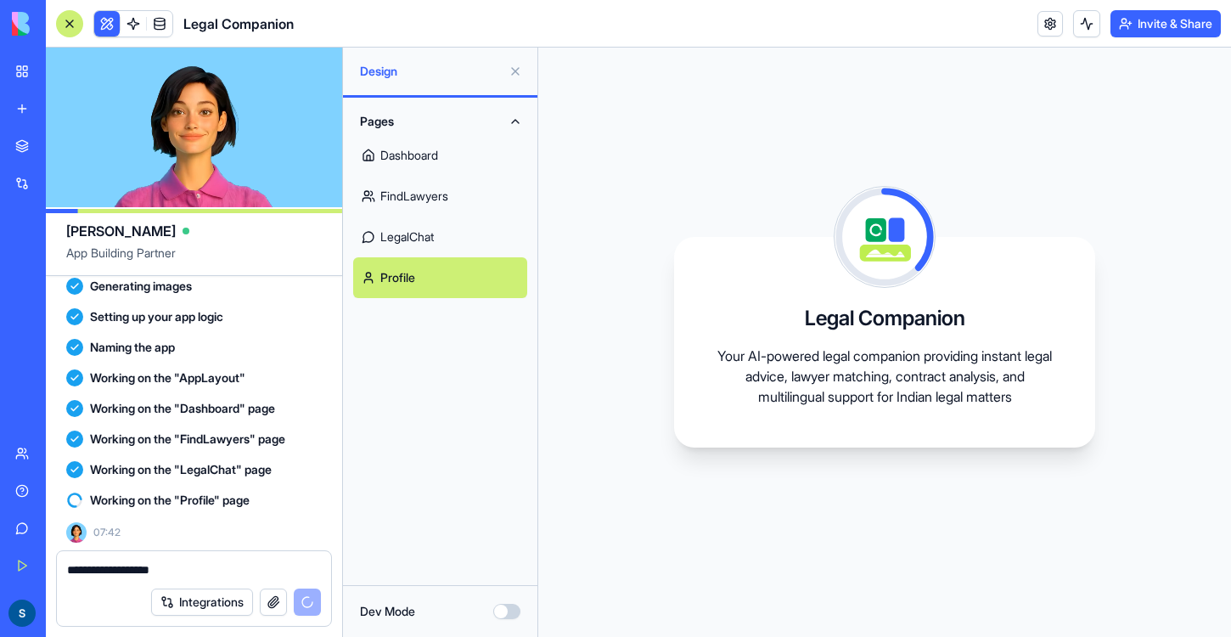
click at [430, 242] on link "LegalChat" at bounding box center [440, 236] width 174 height 41
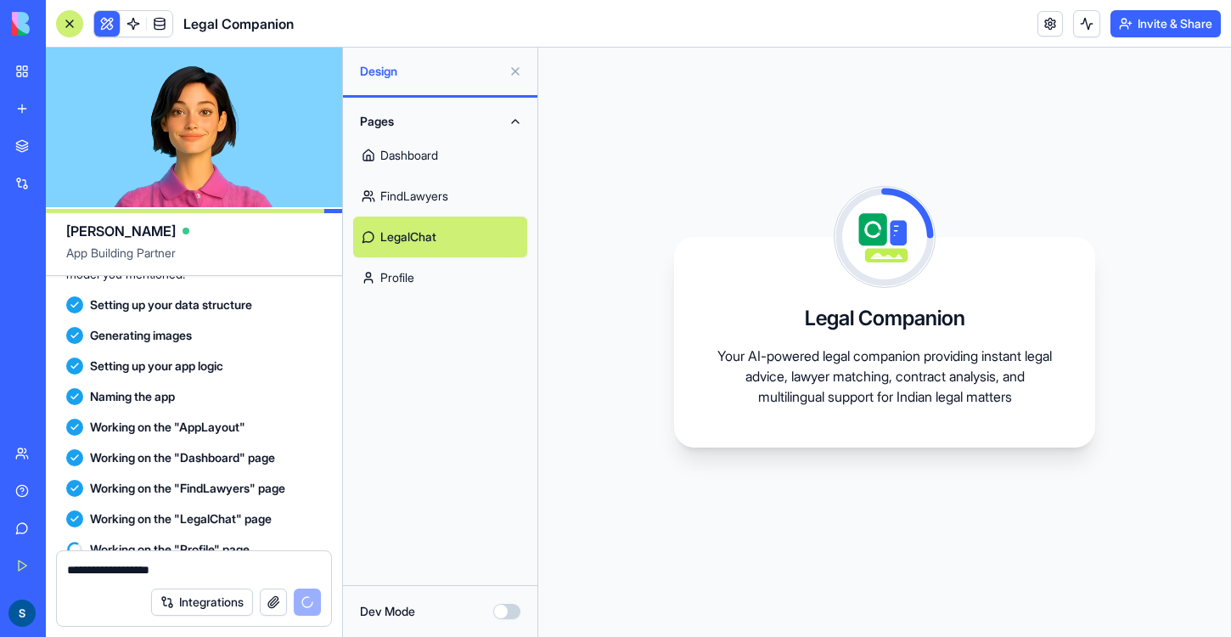
scroll to position [1815, 0]
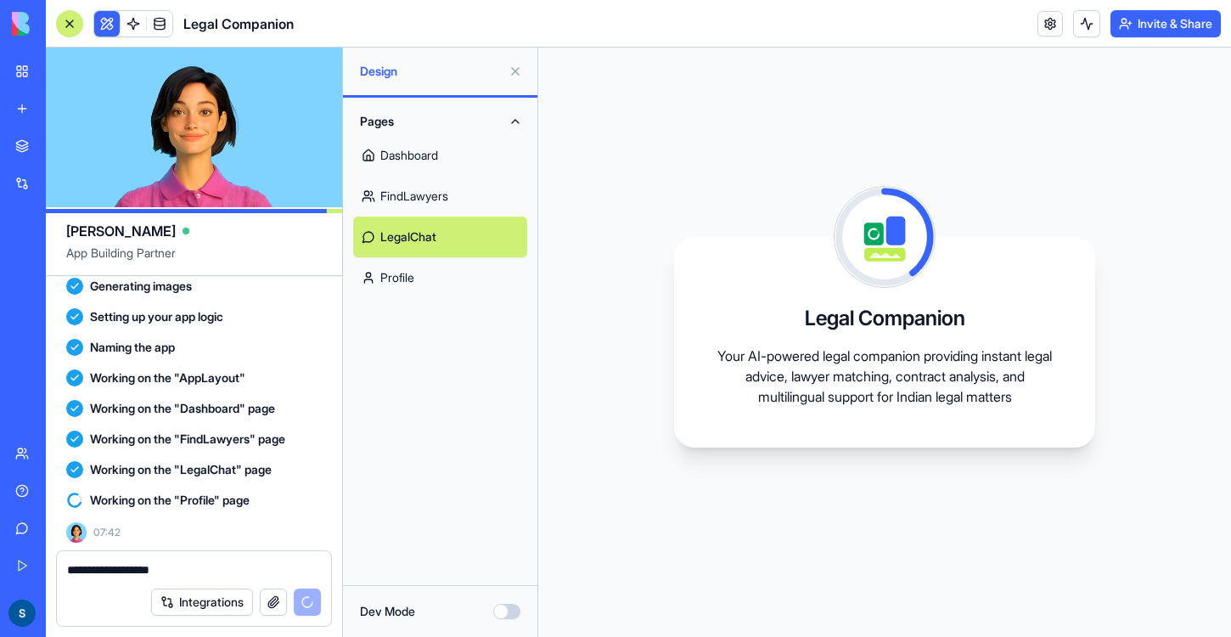
click at [459, 166] on link "Dashboard" at bounding box center [440, 155] width 174 height 41
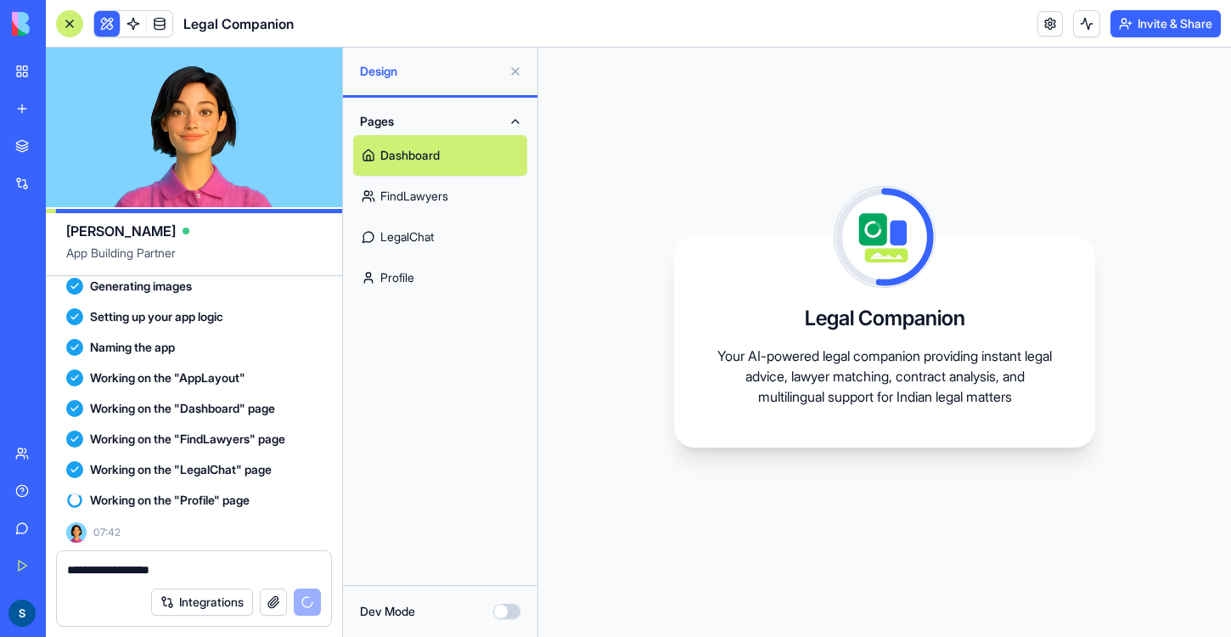
click at [443, 188] on link "FindLawyers" at bounding box center [440, 196] width 174 height 41
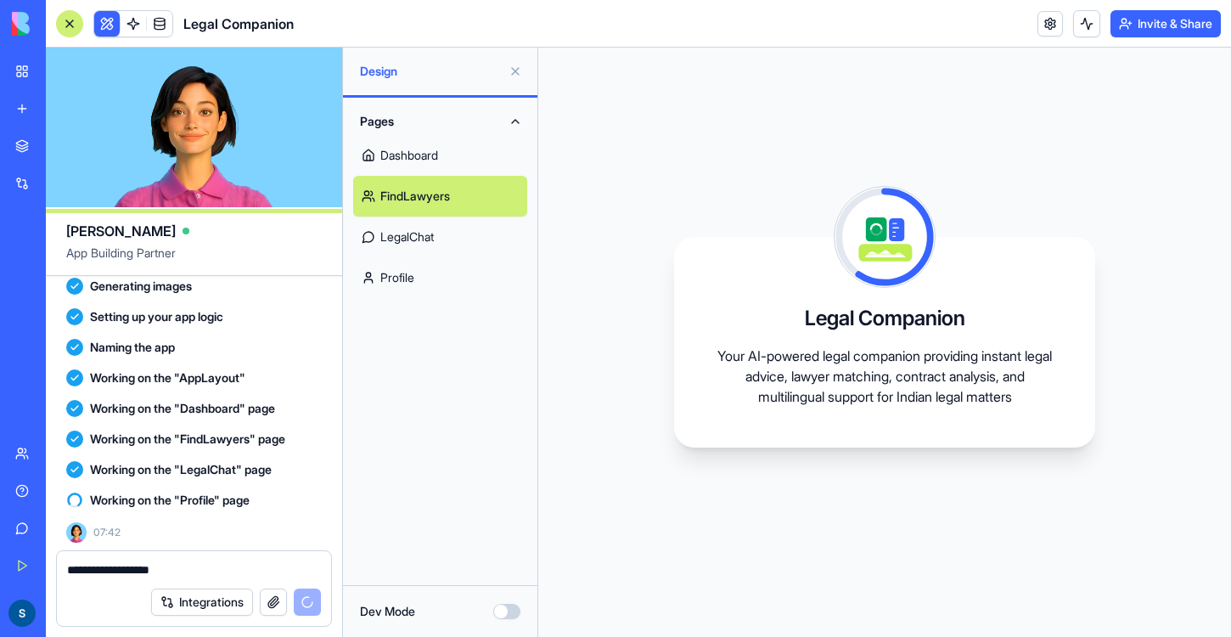
click at [435, 142] on link "Dashboard" at bounding box center [440, 155] width 174 height 41
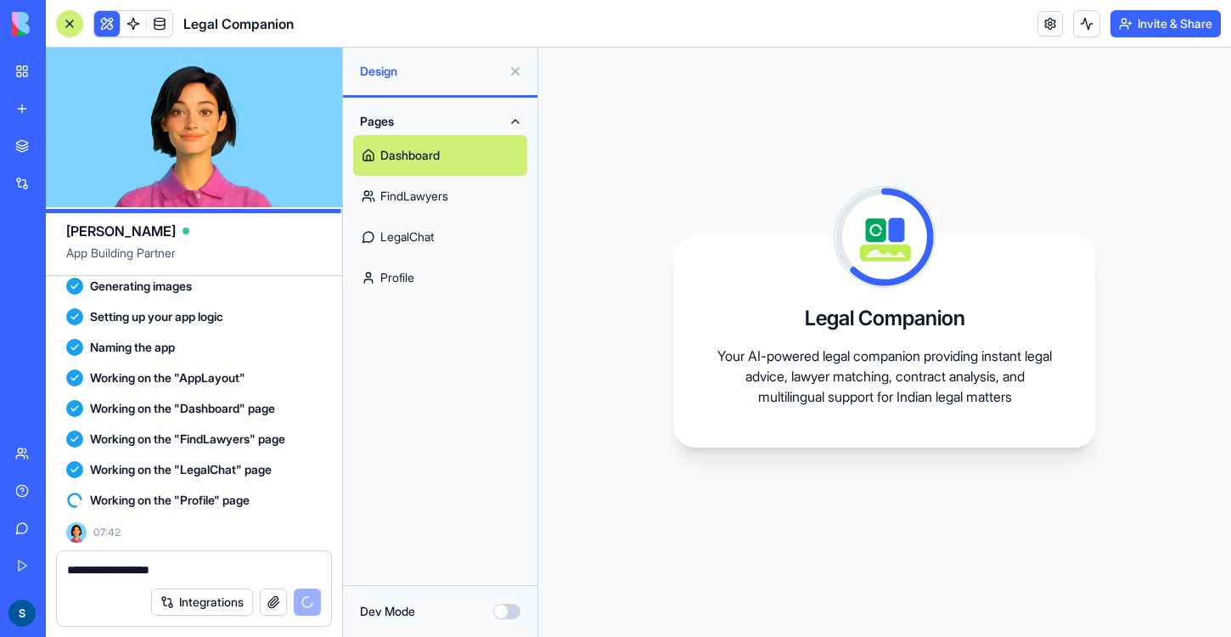
click at [441, 223] on link "LegalChat" at bounding box center [440, 236] width 174 height 41
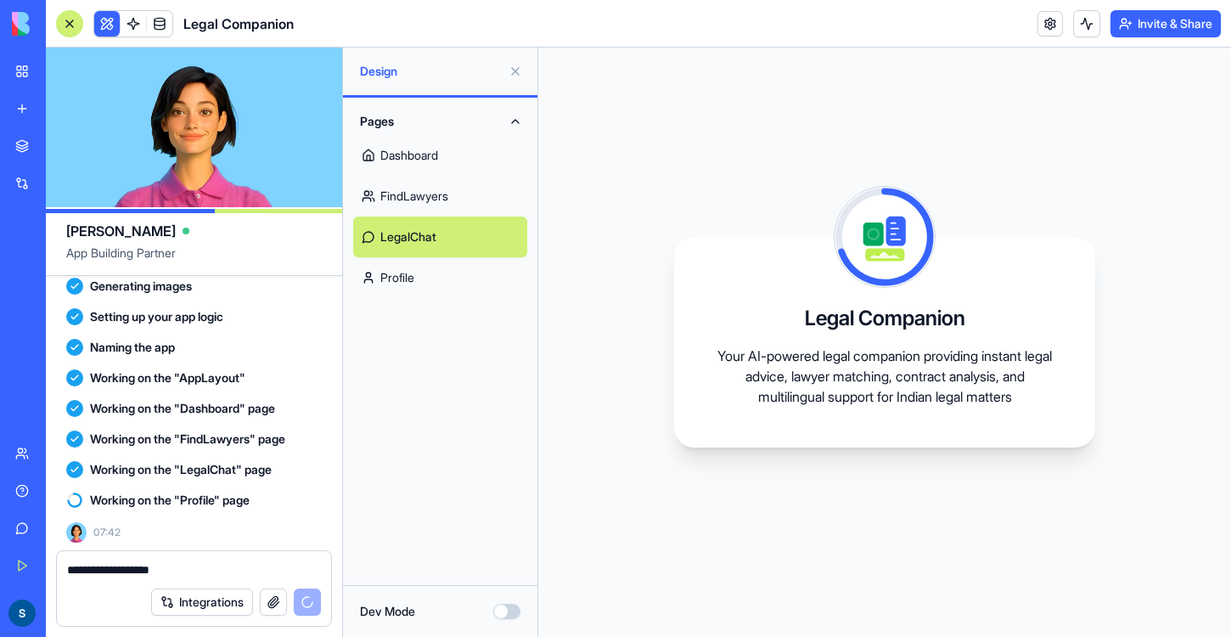
click at [438, 199] on link "FindLawyers" at bounding box center [440, 196] width 174 height 41
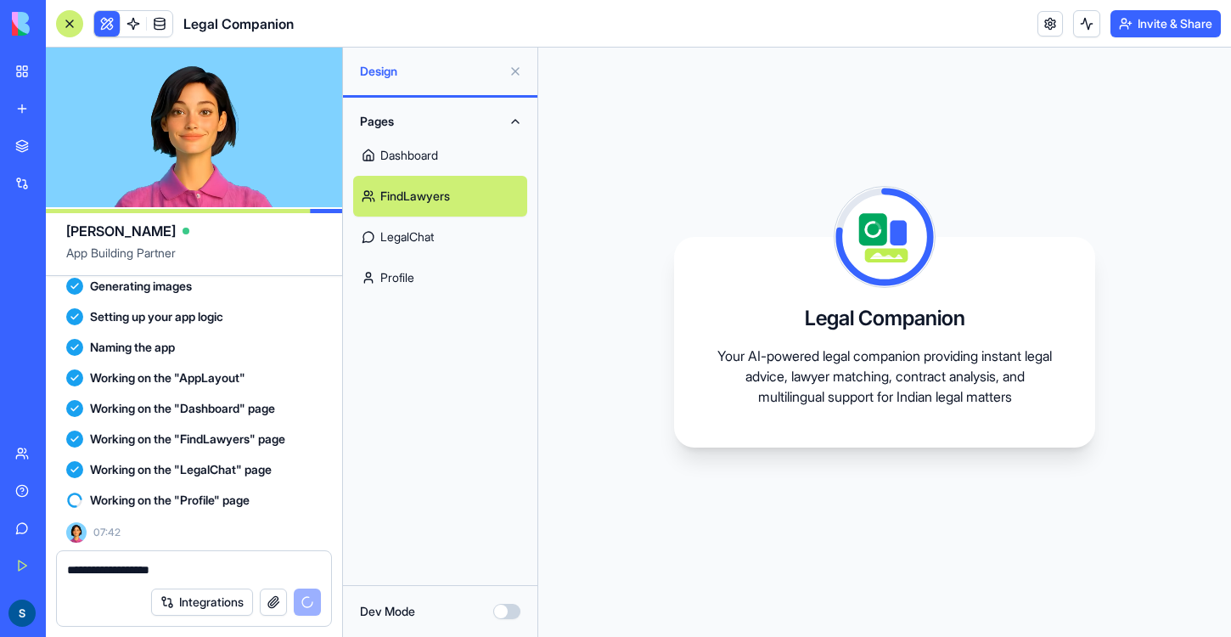
click at [424, 273] on link "Profile" at bounding box center [440, 277] width 174 height 41
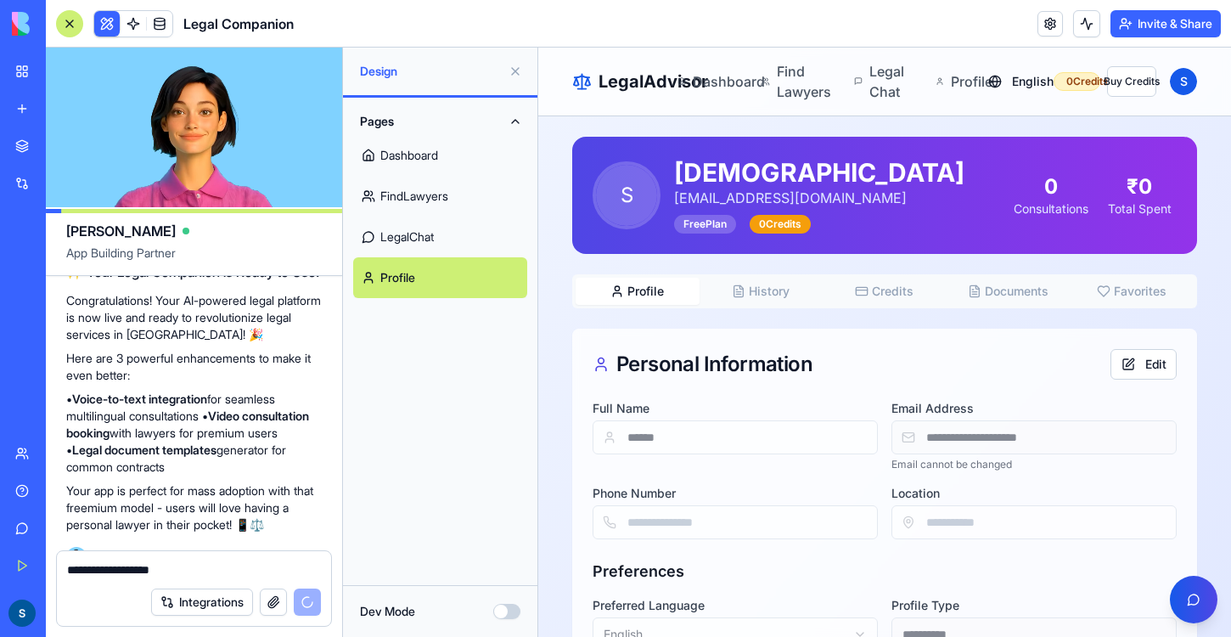
scroll to position [2110, 0]
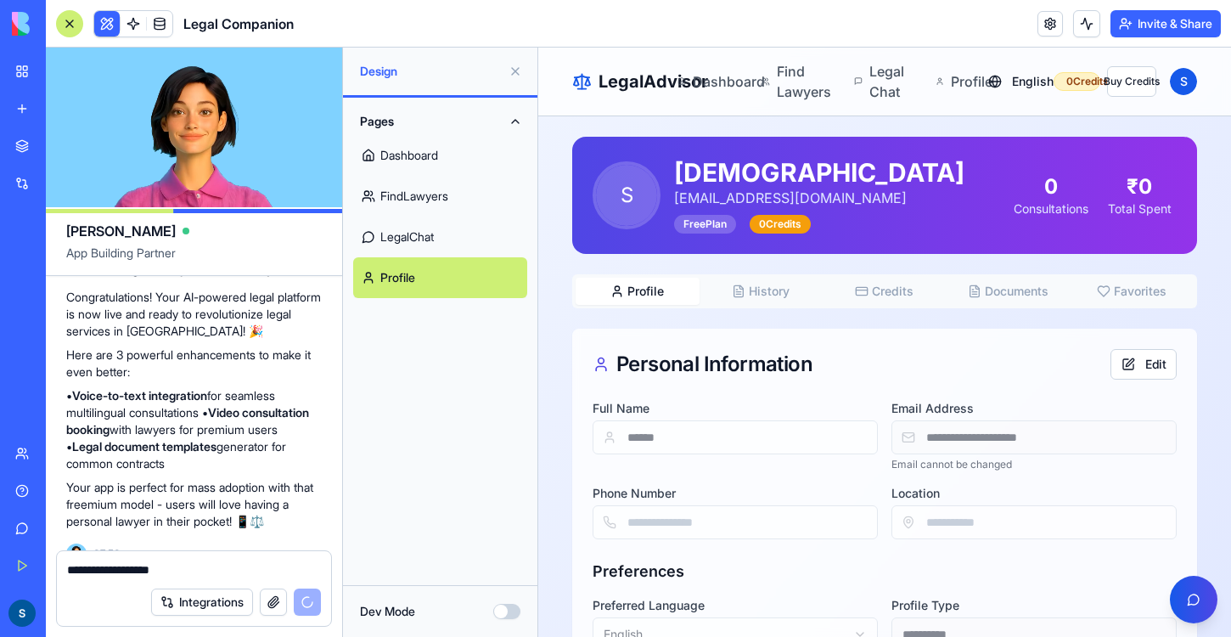
click at [419, 157] on link "Dashboard" at bounding box center [440, 155] width 174 height 41
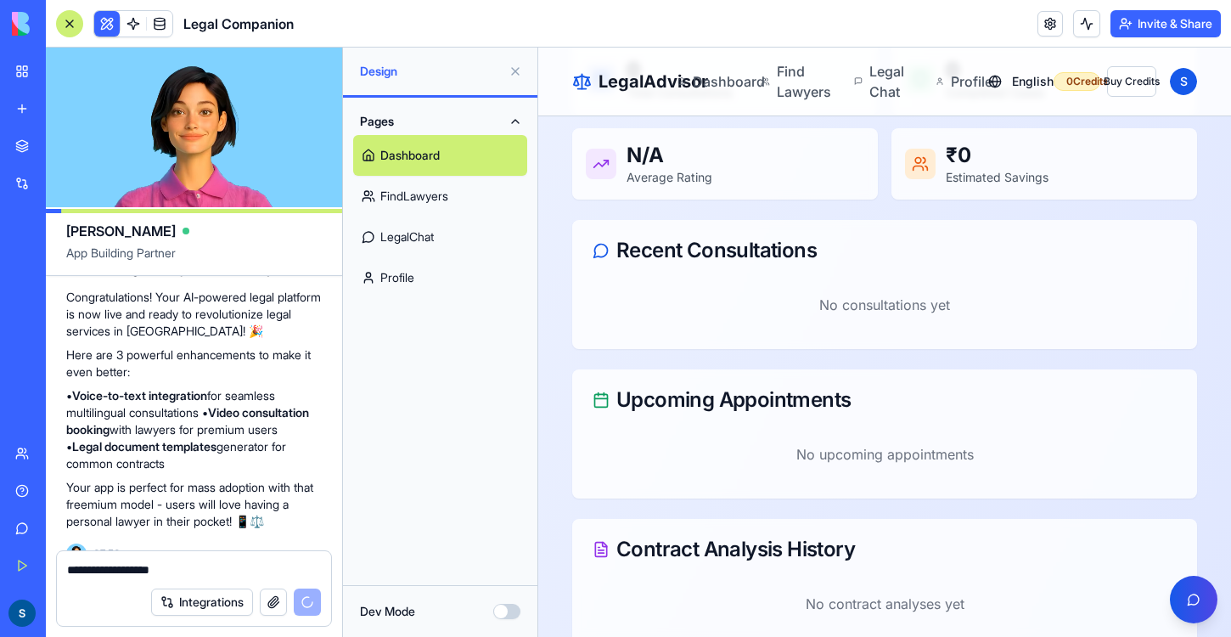
scroll to position [879, 0]
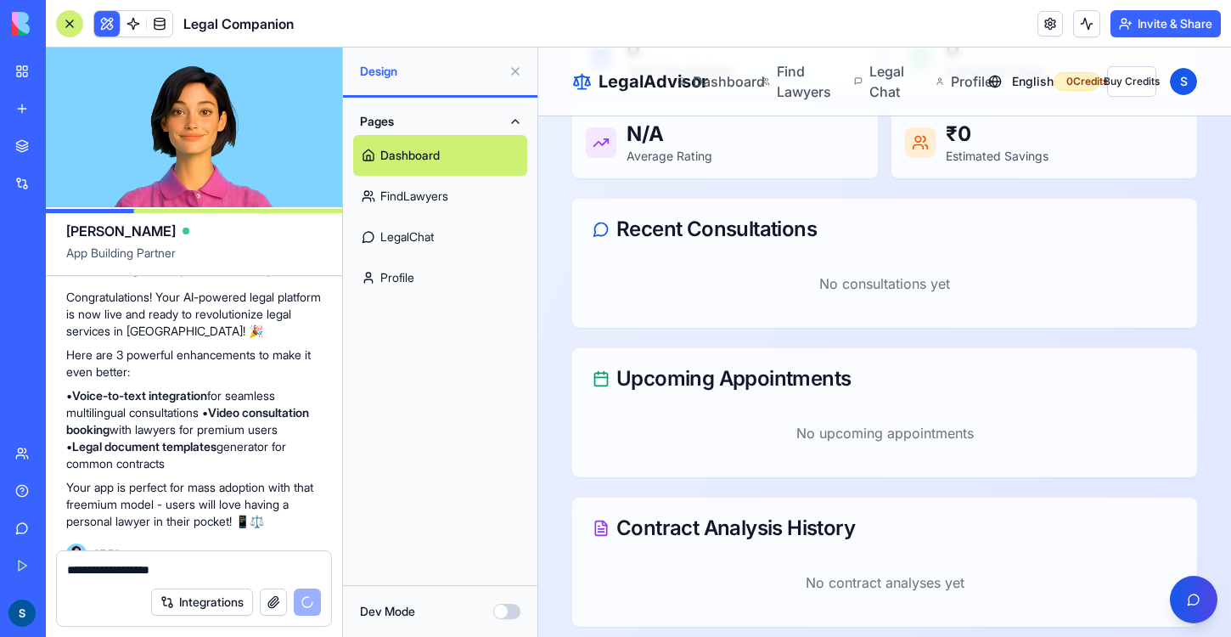
click at [404, 199] on link "FindLawyers" at bounding box center [440, 196] width 174 height 41
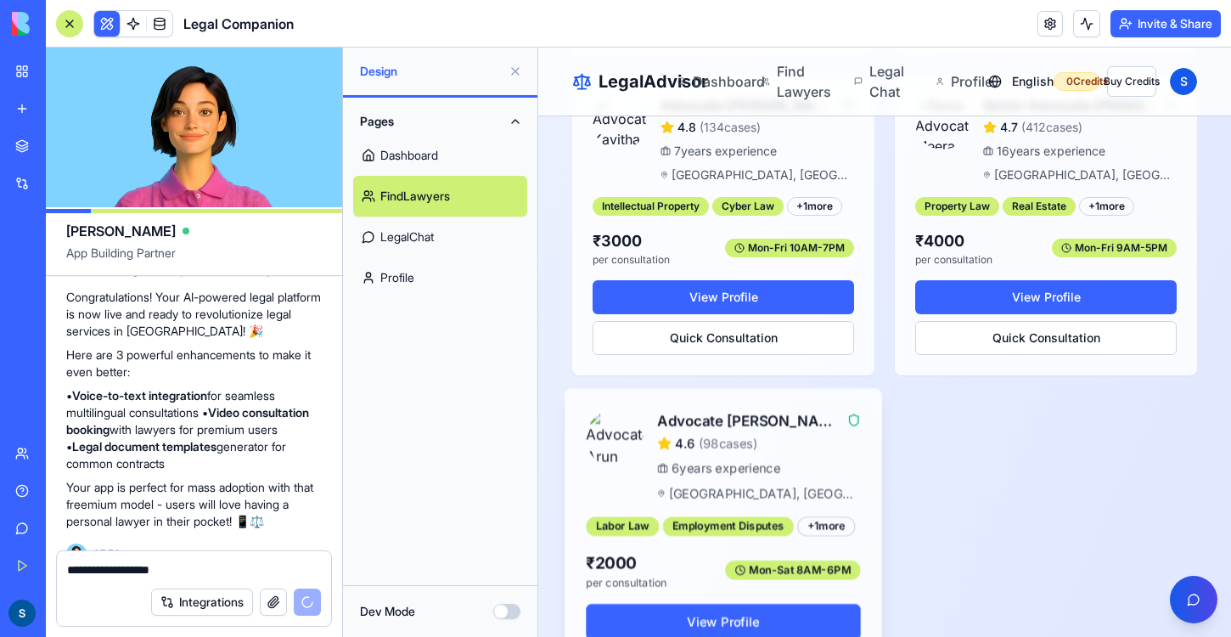
scroll to position [873, 0]
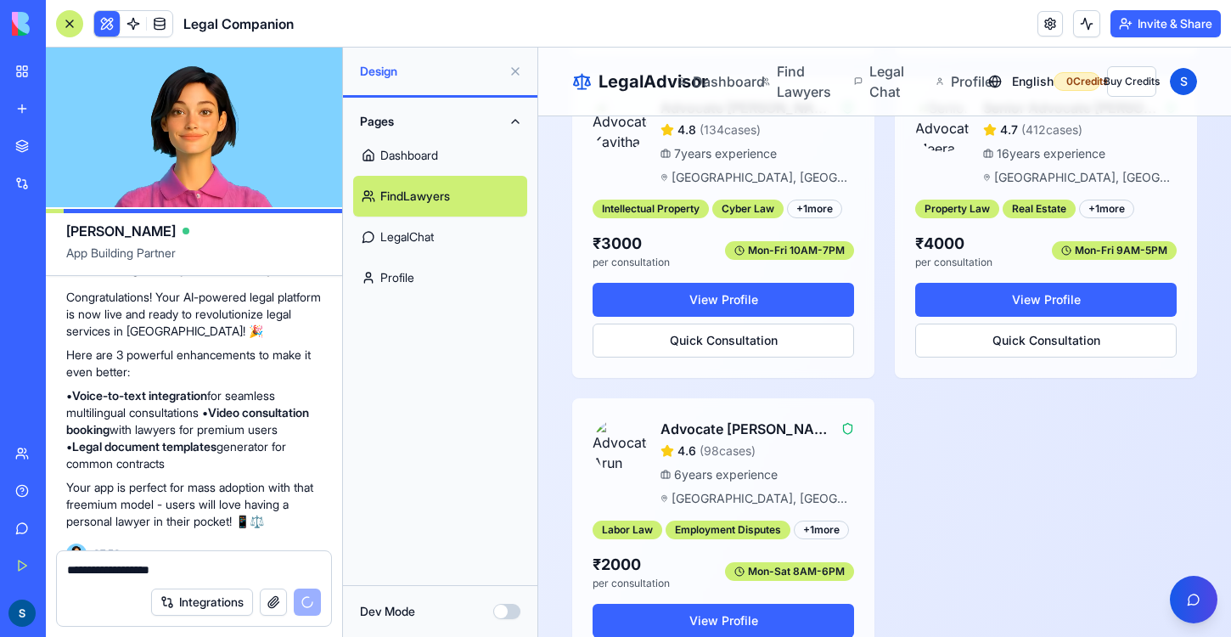
click at [424, 237] on link "LegalChat" at bounding box center [440, 236] width 174 height 41
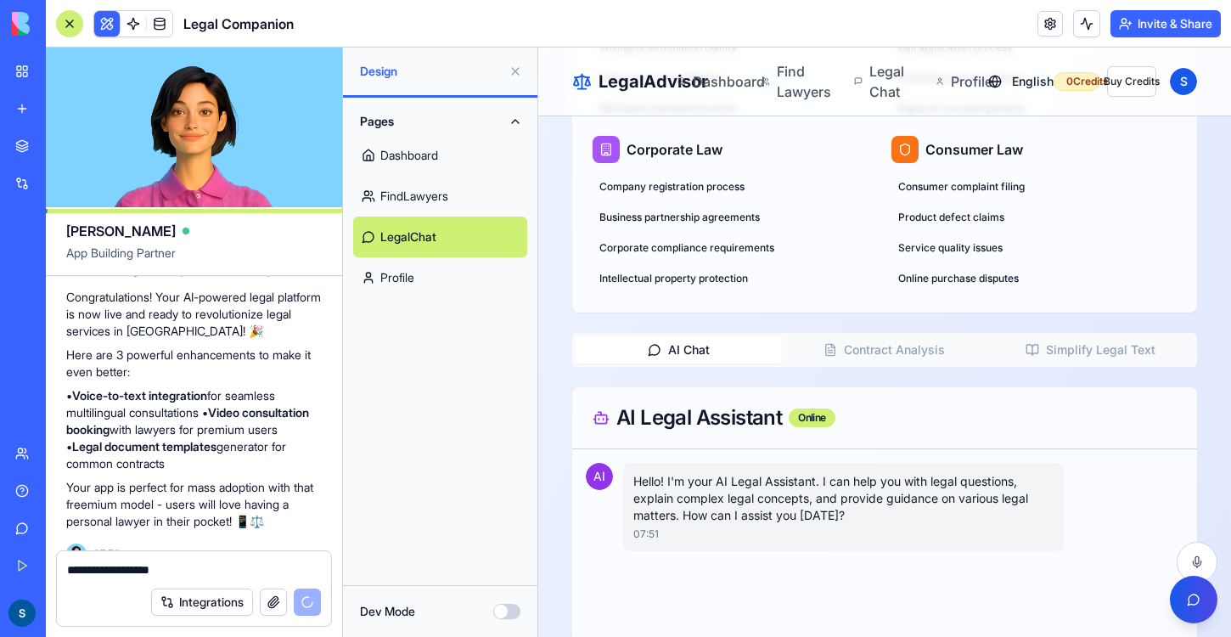
click at [421, 272] on link "Profile" at bounding box center [440, 277] width 174 height 41
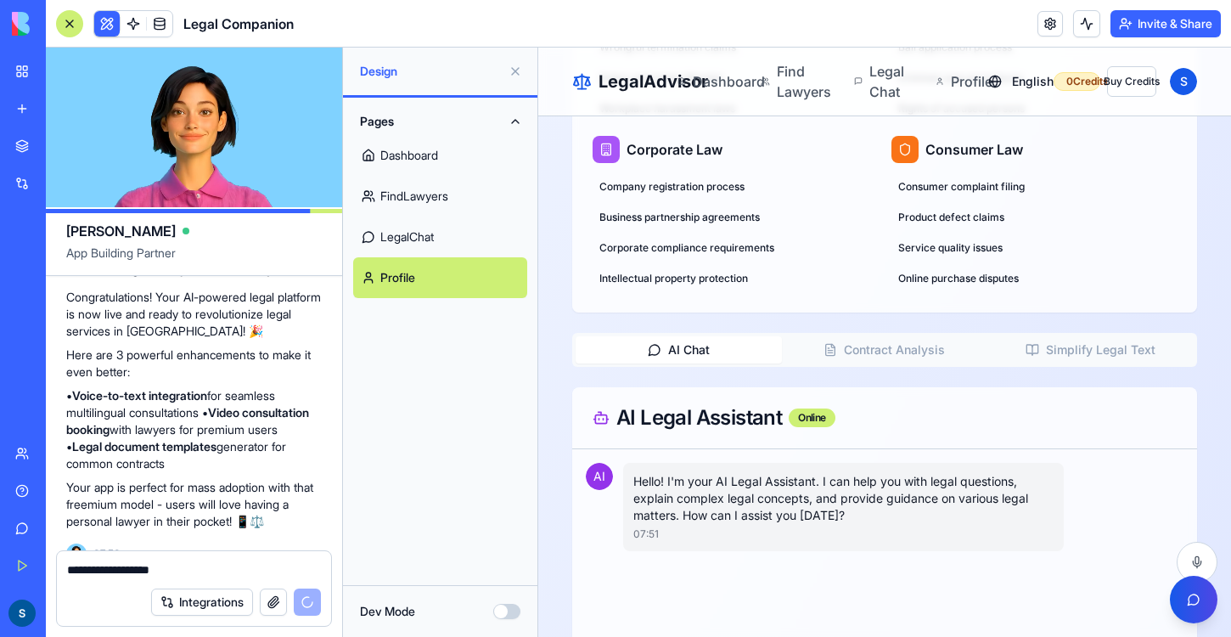
scroll to position [203, 0]
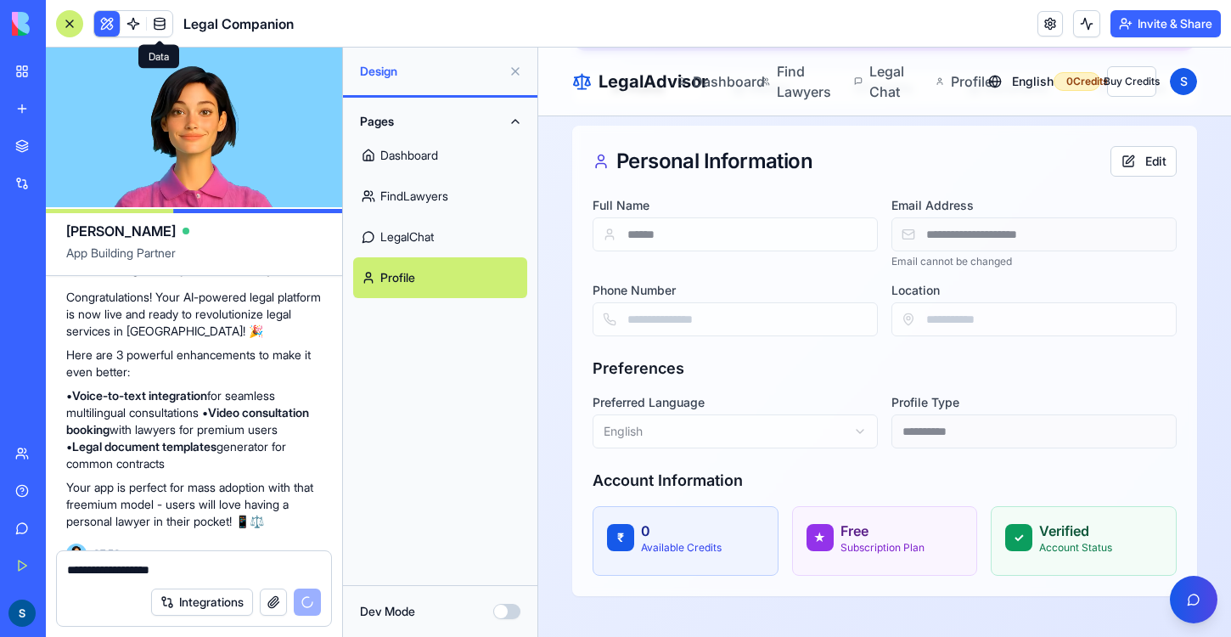
click at [149, 30] on span at bounding box center [160, 24] width 48 height 48
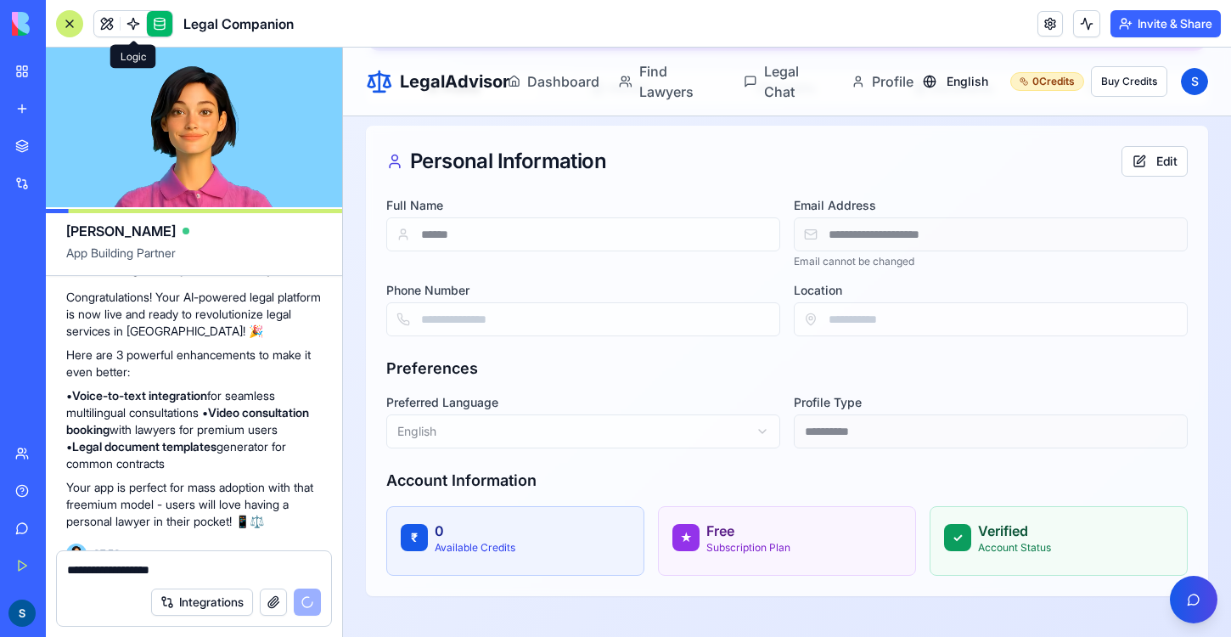
click at [136, 29] on span at bounding box center [134, 24] width 48 height 48
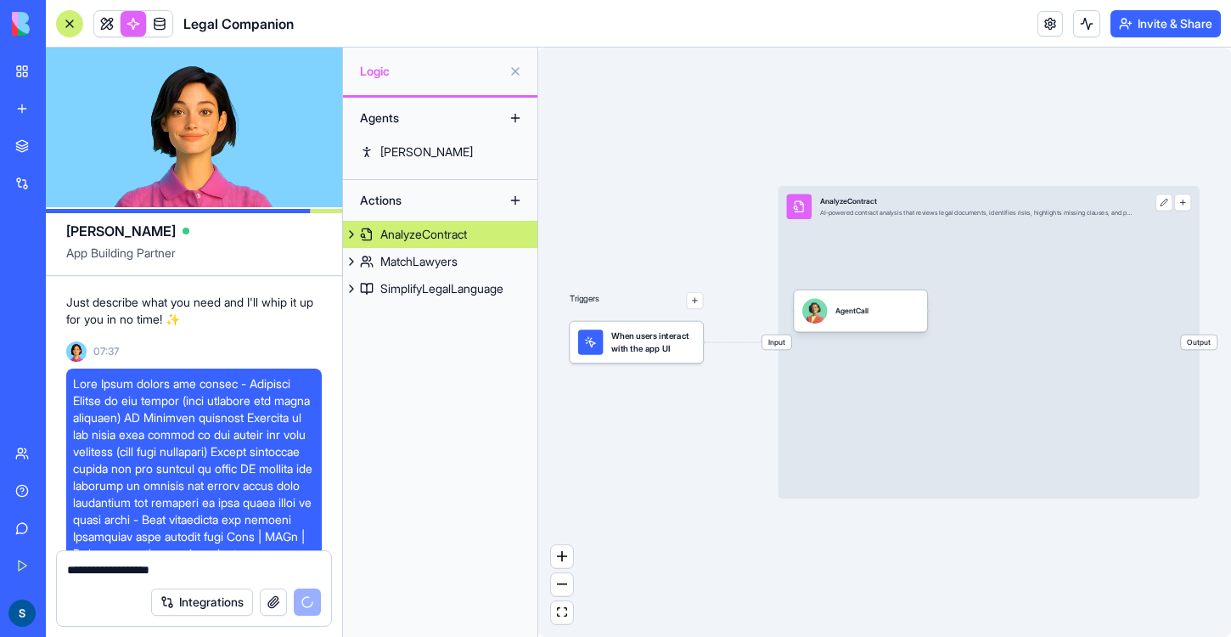
scroll to position [928, 0]
